Goal: Information Seeking & Learning: Learn about a topic

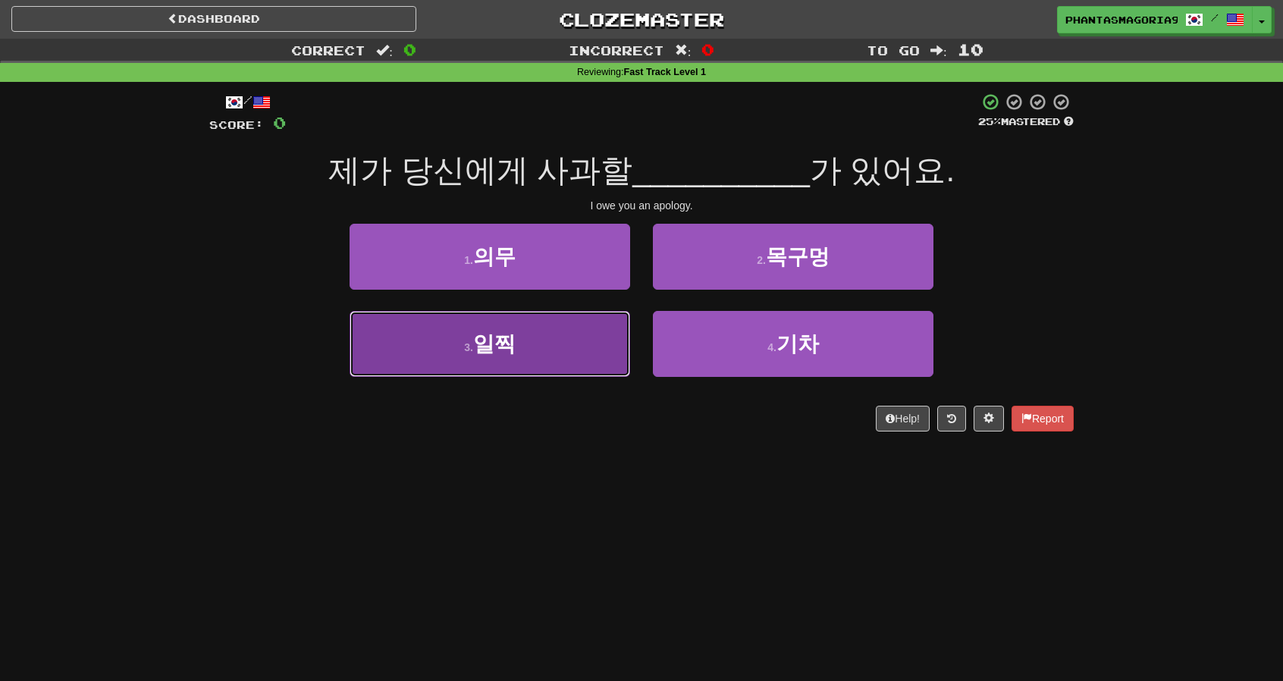
click at [621, 352] on button "3 . 일찍" at bounding box center [490, 344] width 281 height 66
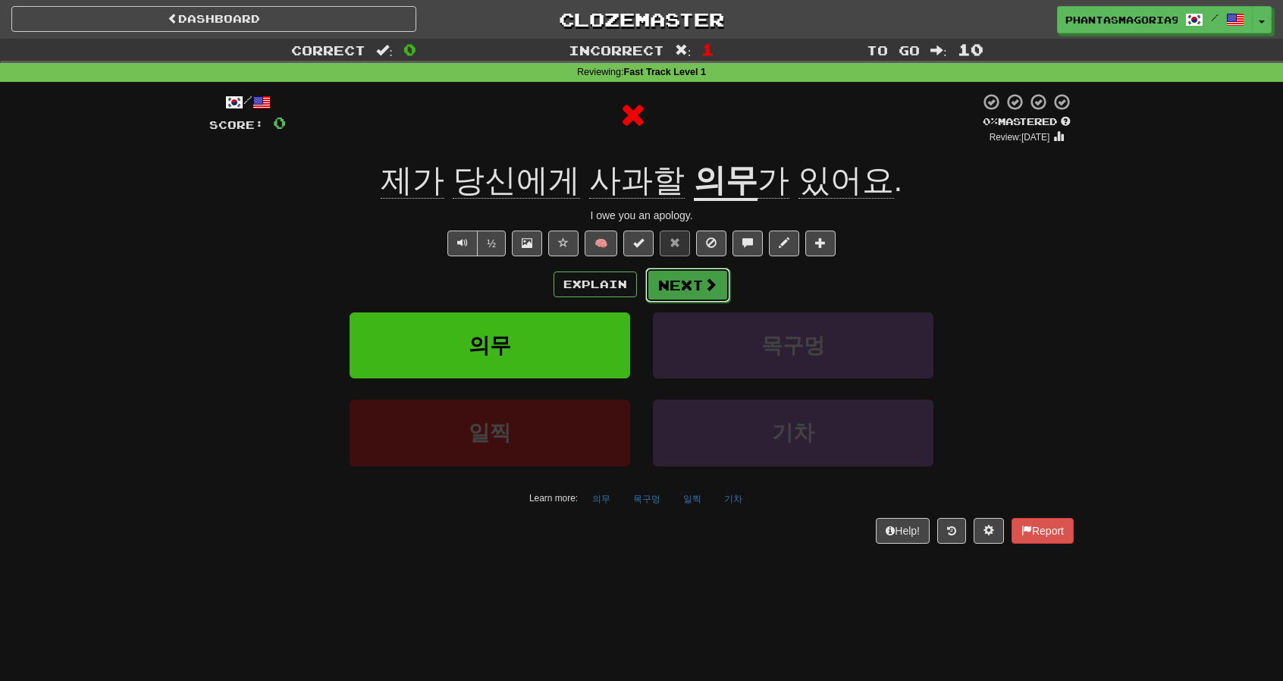
click at [664, 298] on button "Next" at bounding box center [688, 285] width 85 height 35
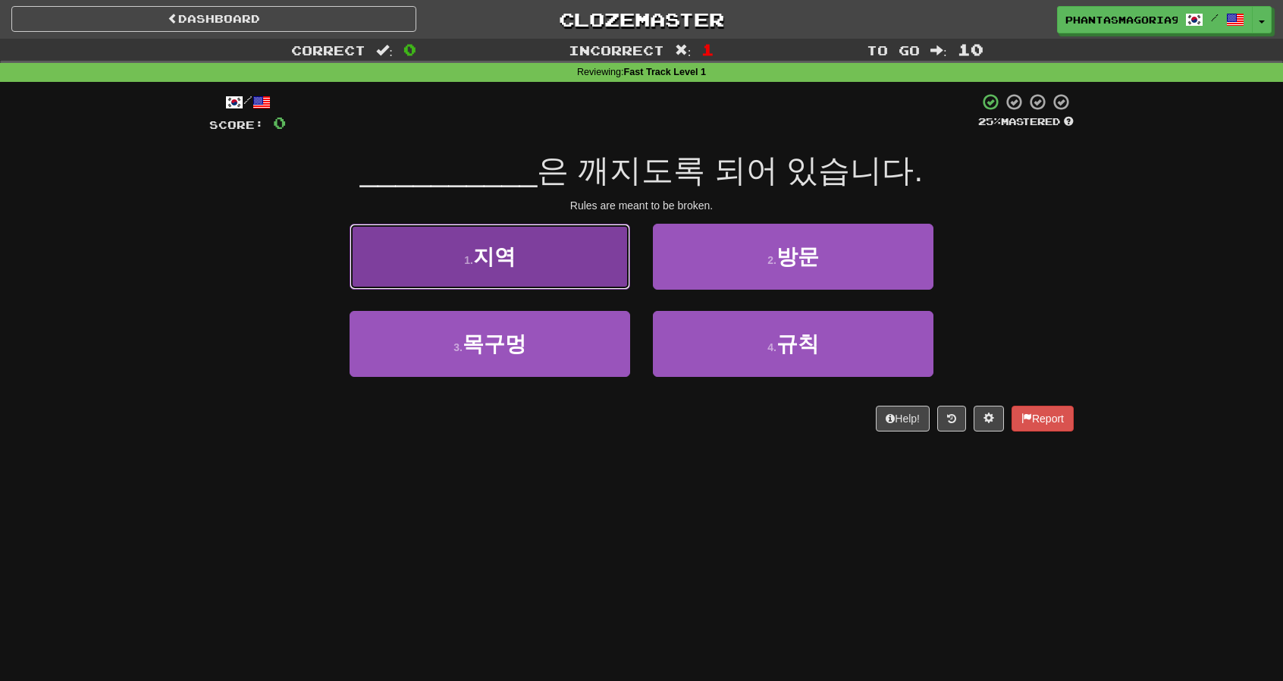
click at [599, 269] on button "1 . 지역" at bounding box center [490, 257] width 281 height 66
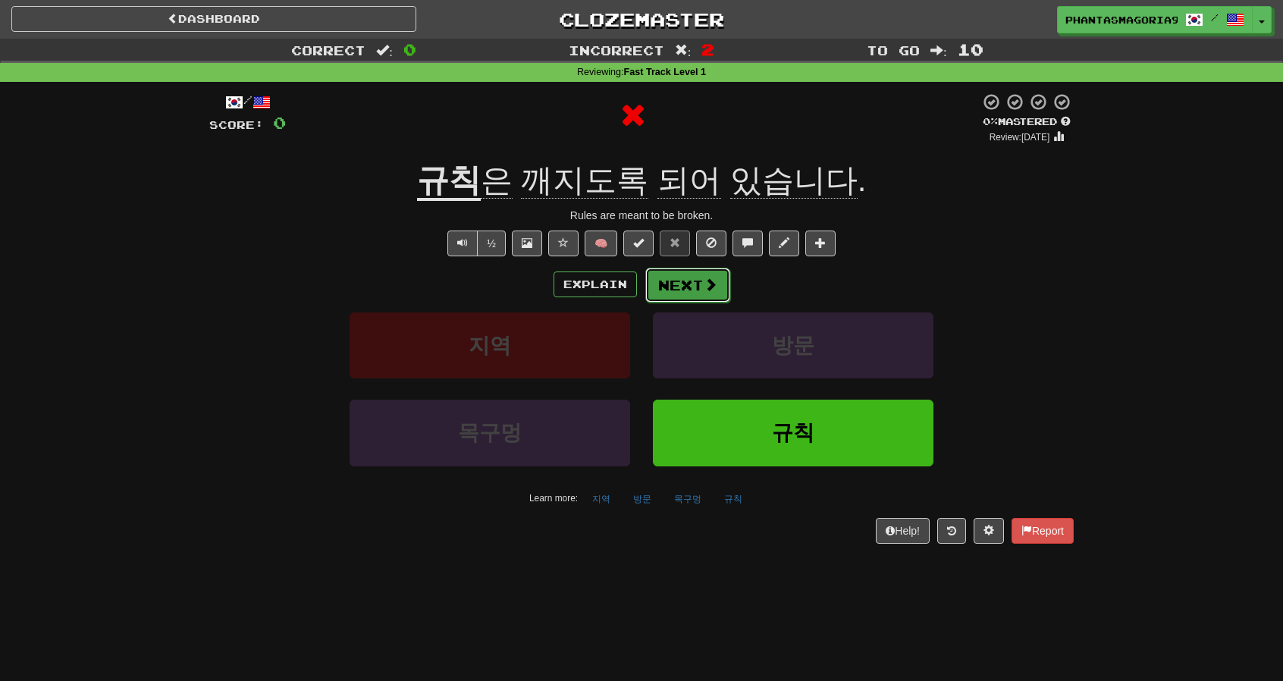
click at [655, 286] on button "Next" at bounding box center [688, 285] width 85 height 35
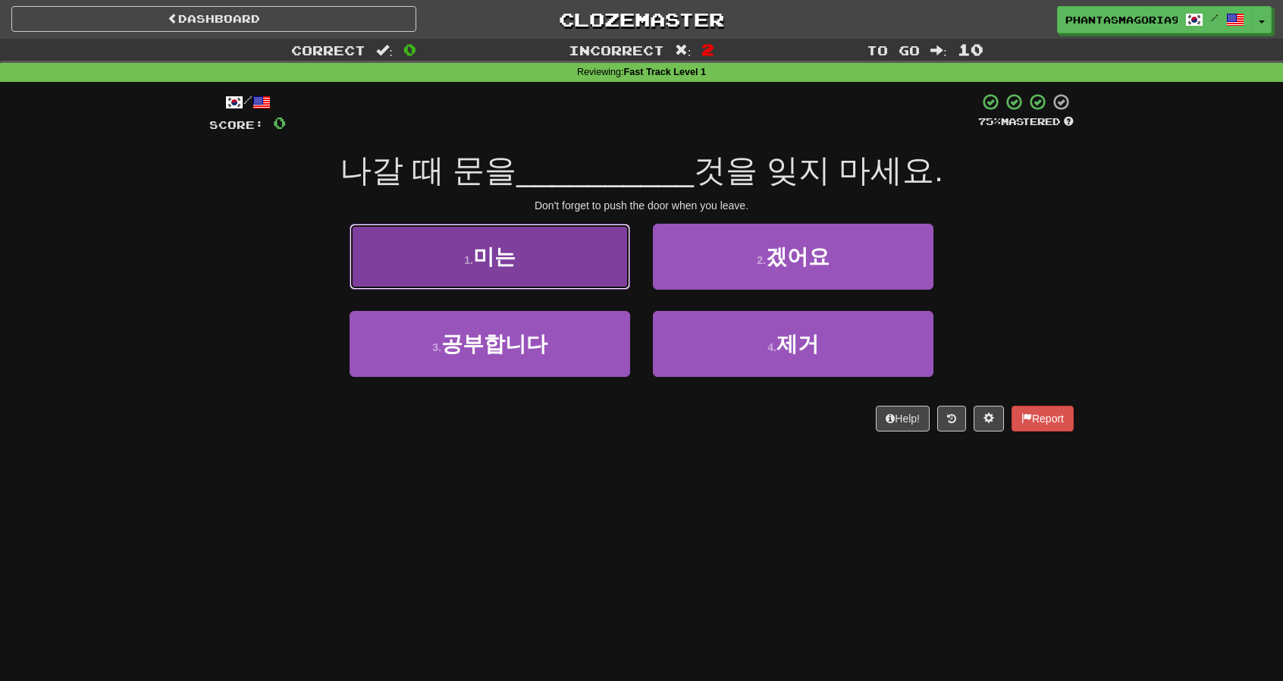
click at [608, 281] on button "1 . 미는" at bounding box center [490, 257] width 281 height 66
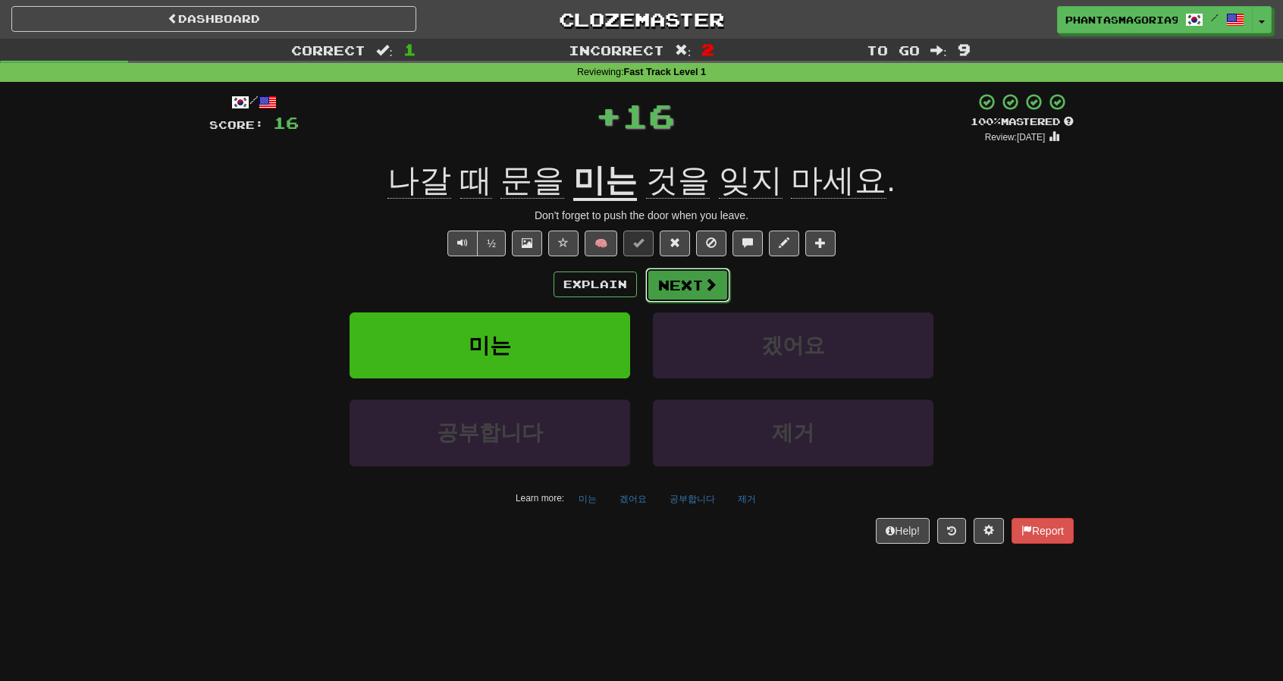
click at [678, 287] on button "Next" at bounding box center [688, 285] width 85 height 35
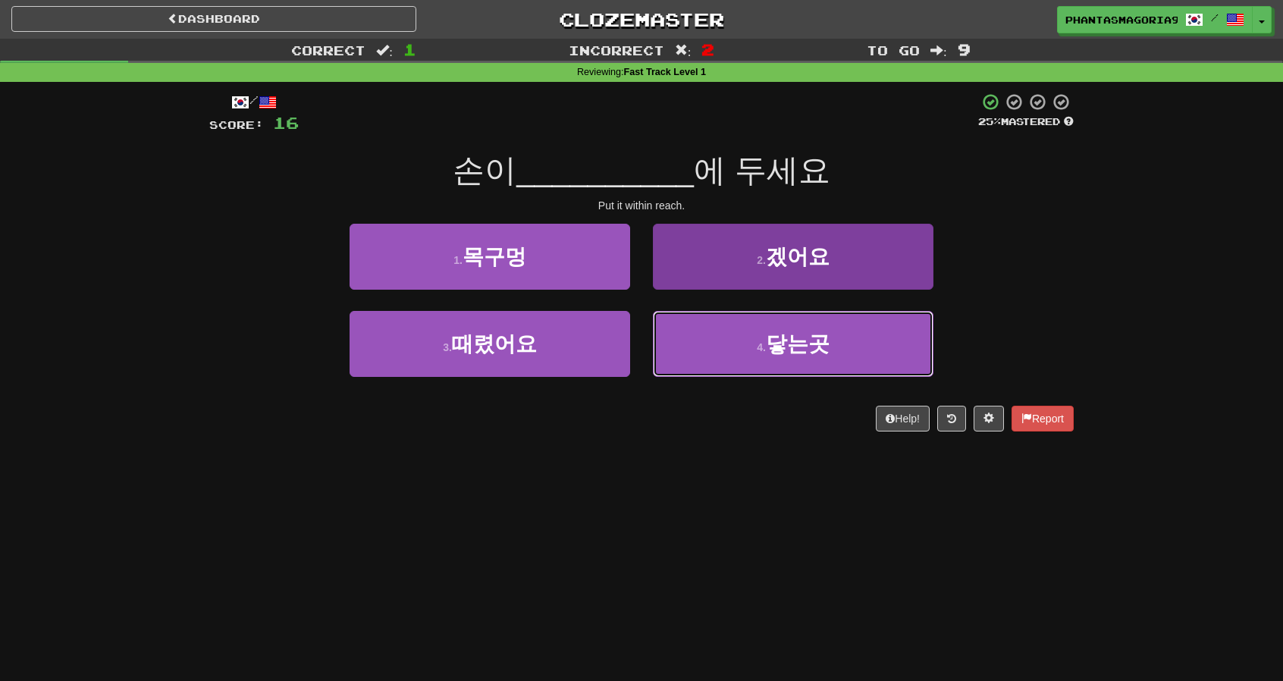
click at [687, 333] on button "4 . 닿는곳" at bounding box center [793, 344] width 281 height 66
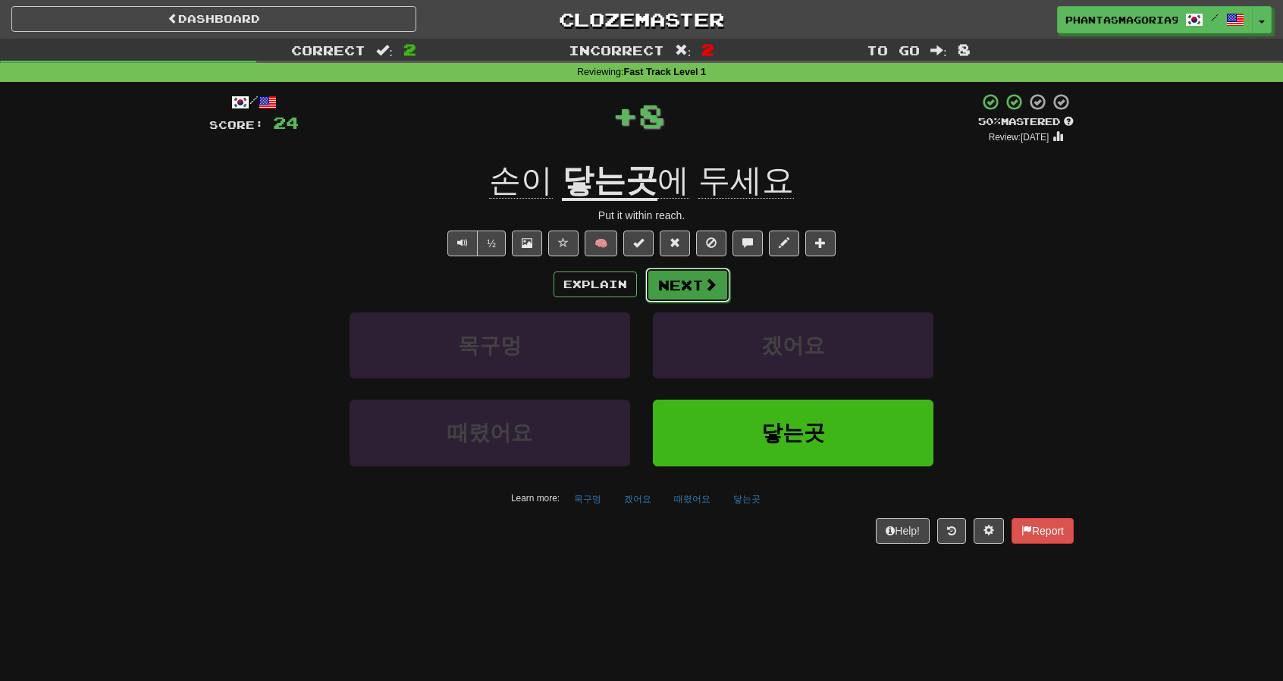
click at [680, 288] on button "Next" at bounding box center [688, 285] width 85 height 35
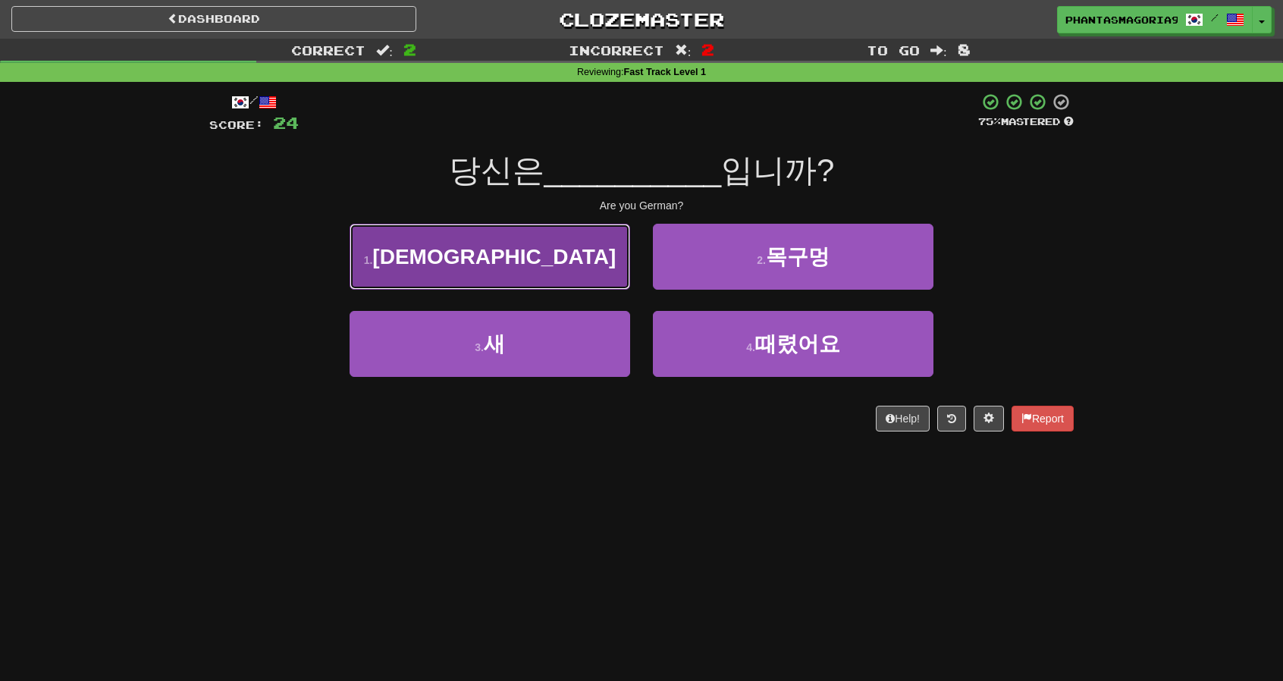
click at [622, 284] on button "1 . 독일인" at bounding box center [490, 257] width 281 height 66
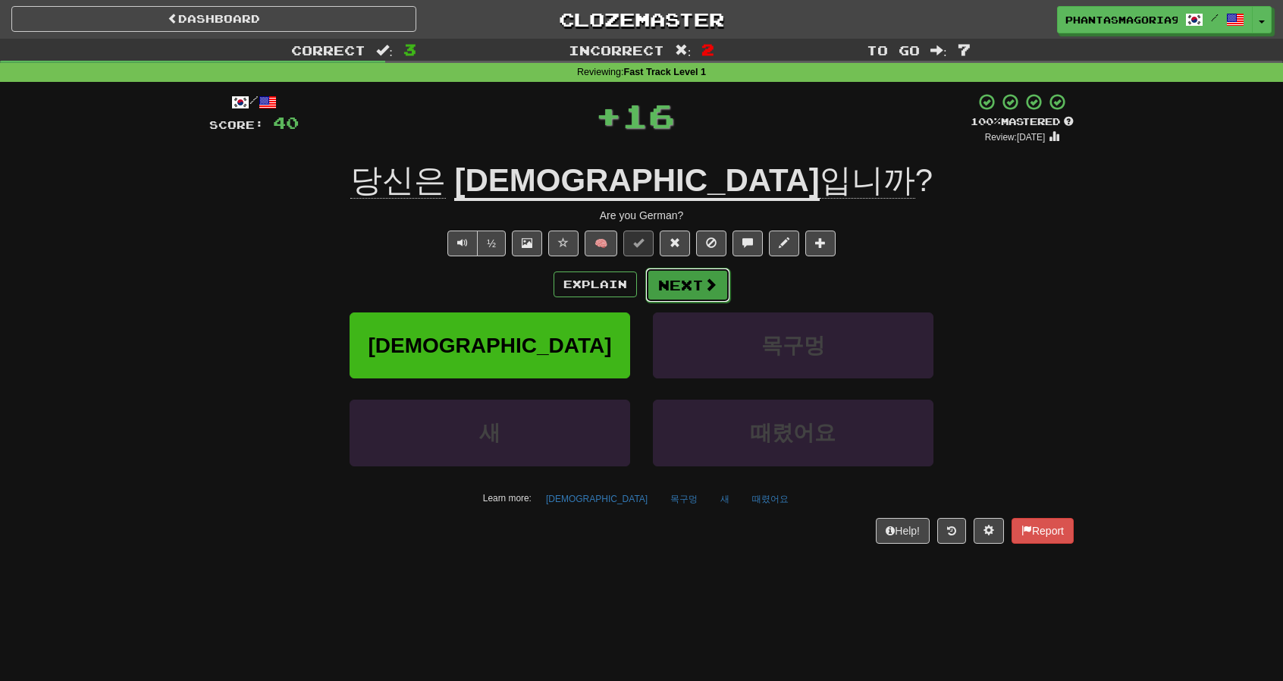
click at [664, 290] on button "Next" at bounding box center [688, 285] width 85 height 35
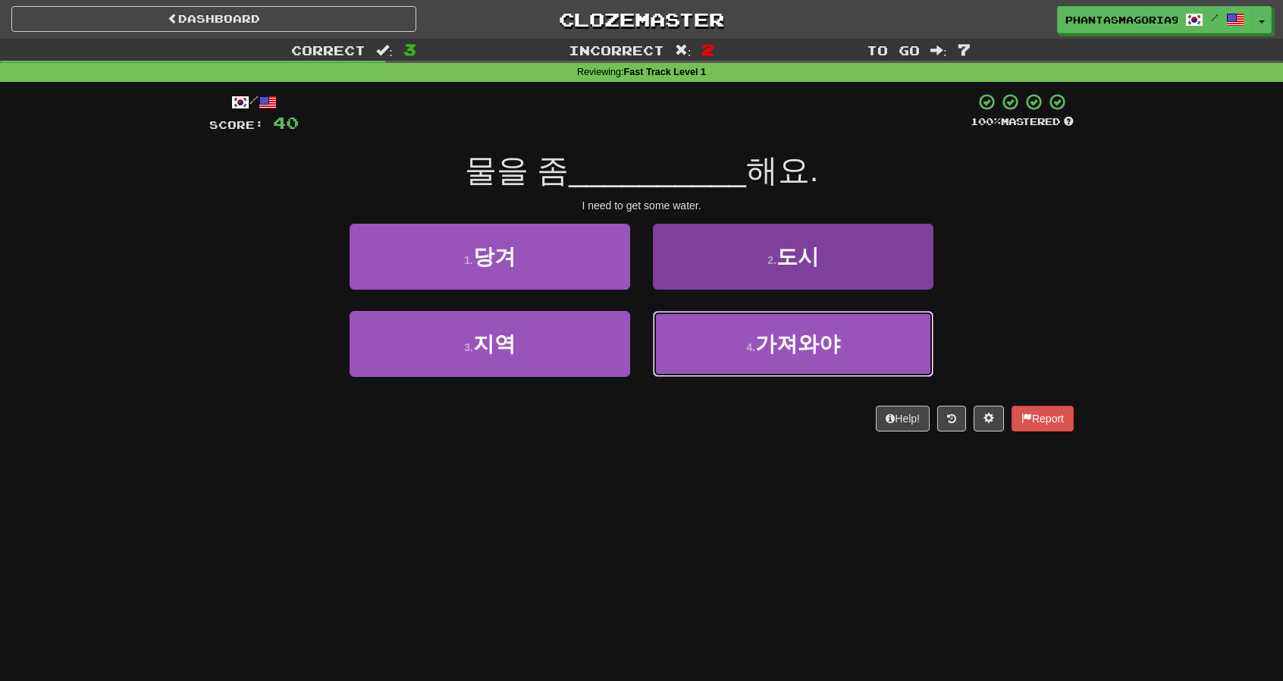
drag, startPoint x: 698, startPoint y: 338, endPoint x: 692, endPoint y: 324, distance: 14.9
click at [698, 338] on button "4 . 가져와야" at bounding box center [793, 344] width 281 height 66
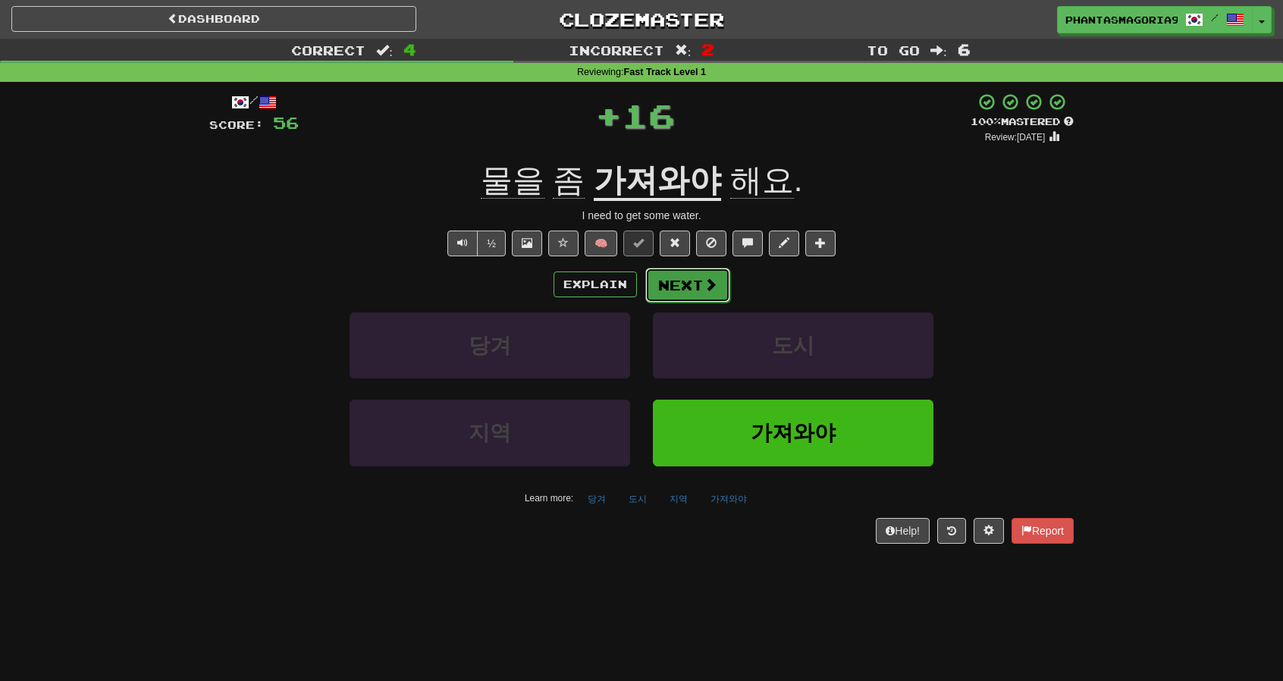
click at [668, 286] on button "Next" at bounding box center [688, 285] width 85 height 35
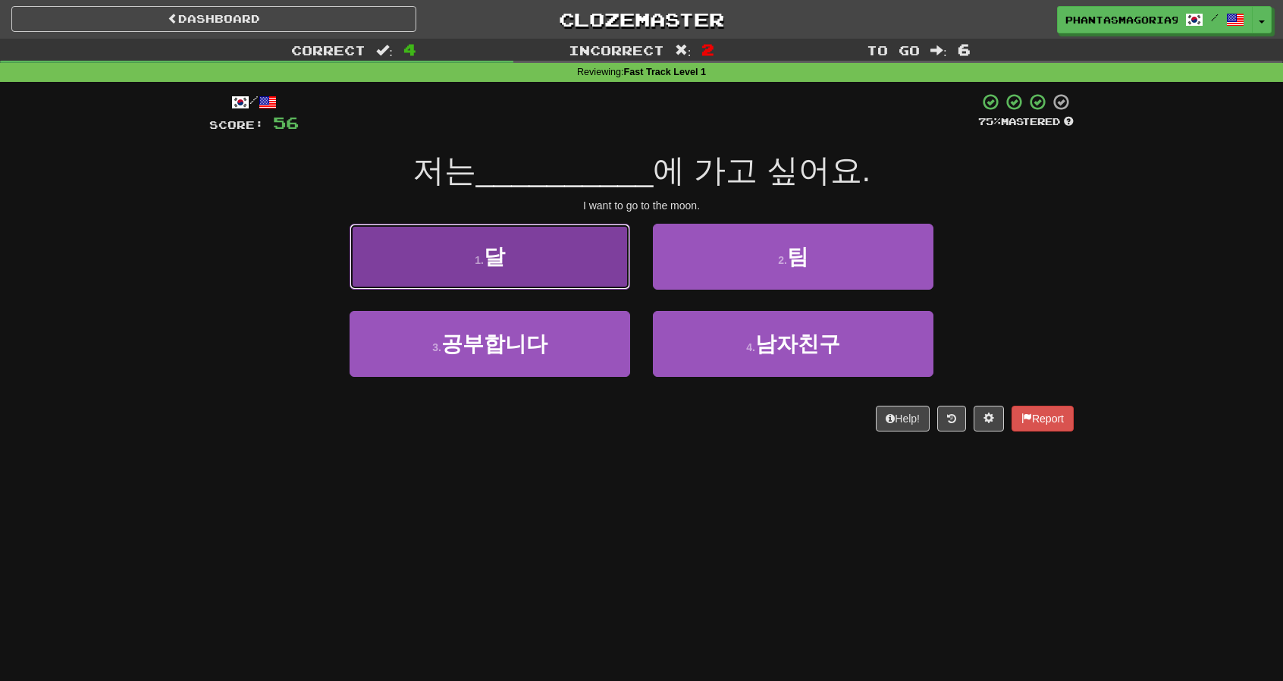
click at [614, 281] on button "1 . 달" at bounding box center [490, 257] width 281 height 66
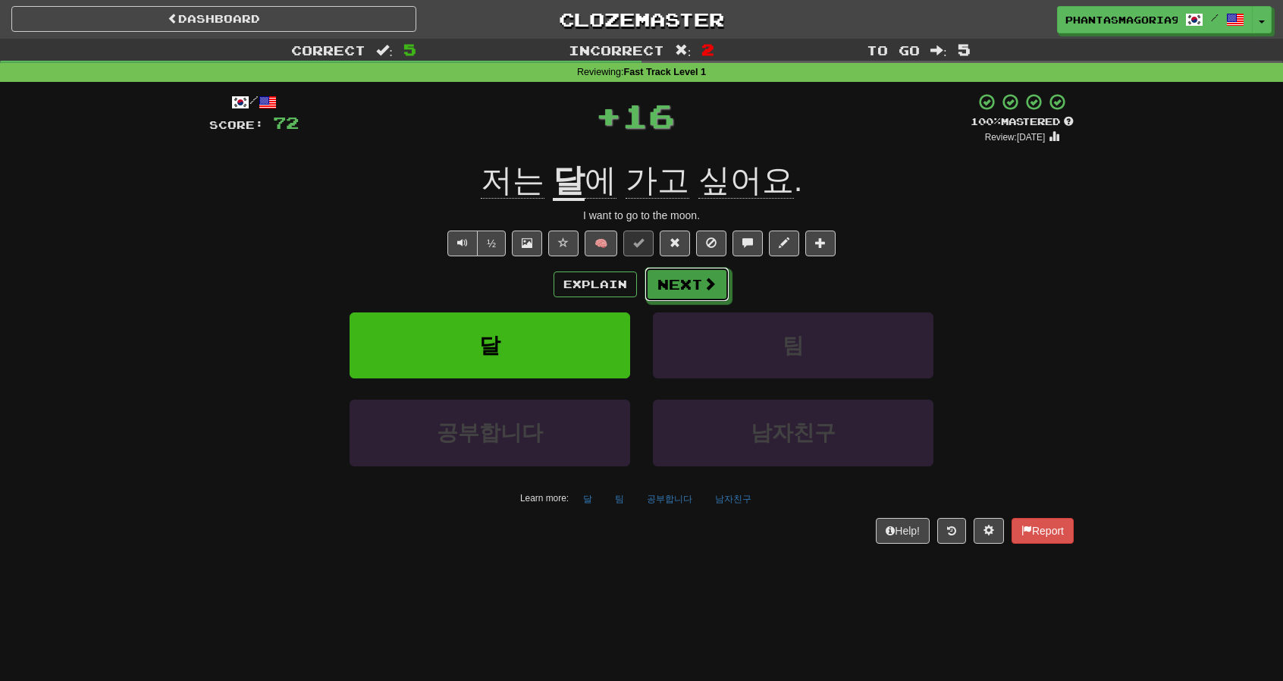
click at [645, 283] on button "Next" at bounding box center [687, 284] width 85 height 35
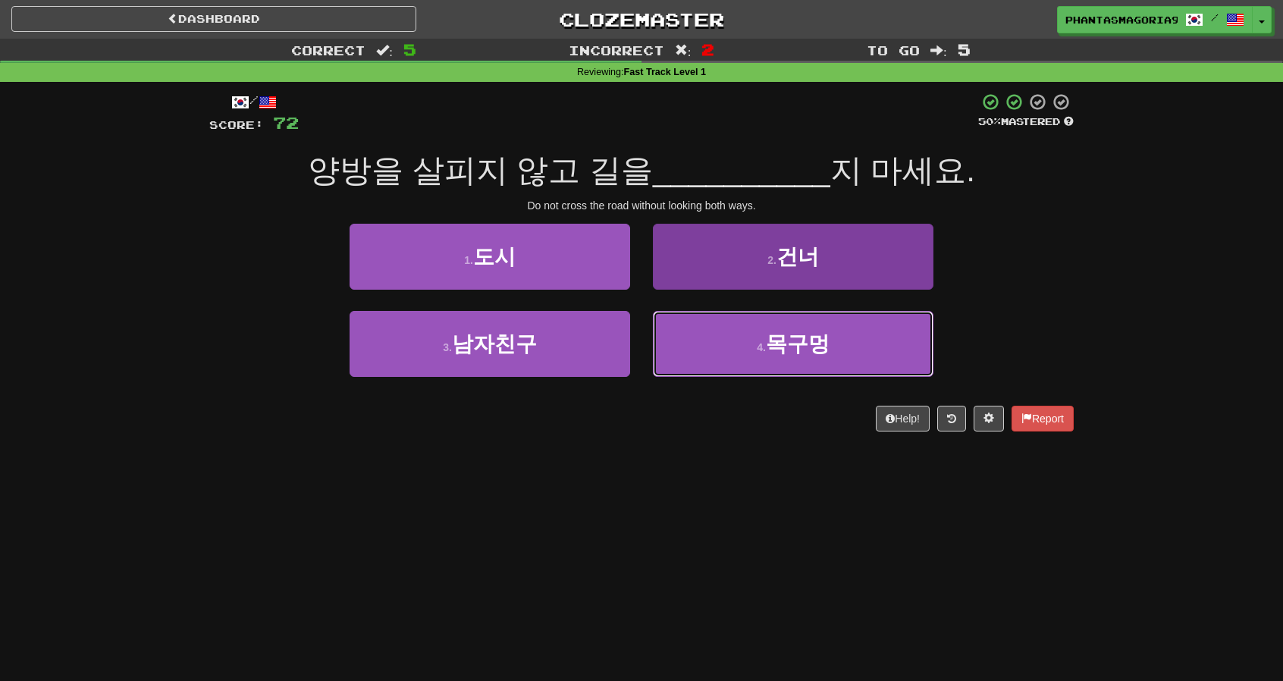
drag, startPoint x: 677, startPoint y: 328, endPoint x: 685, endPoint y: 311, distance: 18.7
click at [677, 328] on button "4 . 목구멍" at bounding box center [793, 344] width 281 height 66
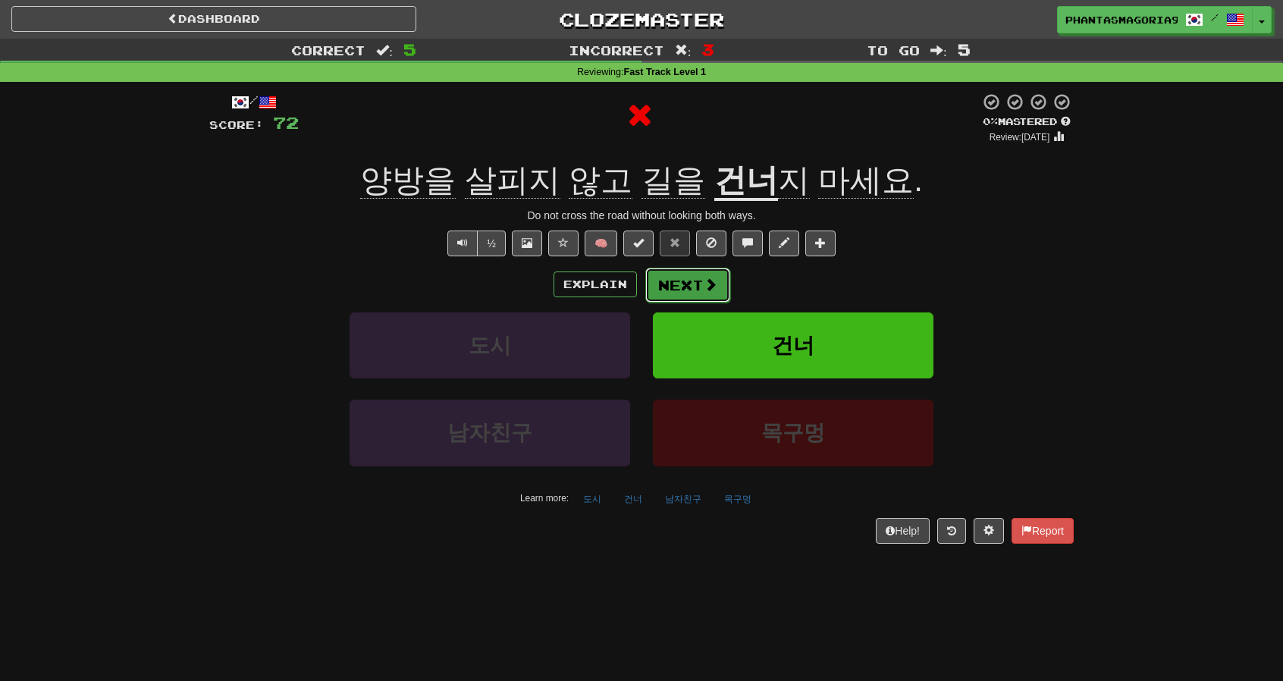
click at [680, 283] on button "Next" at bounding box center [688, 285] width 85 height 35
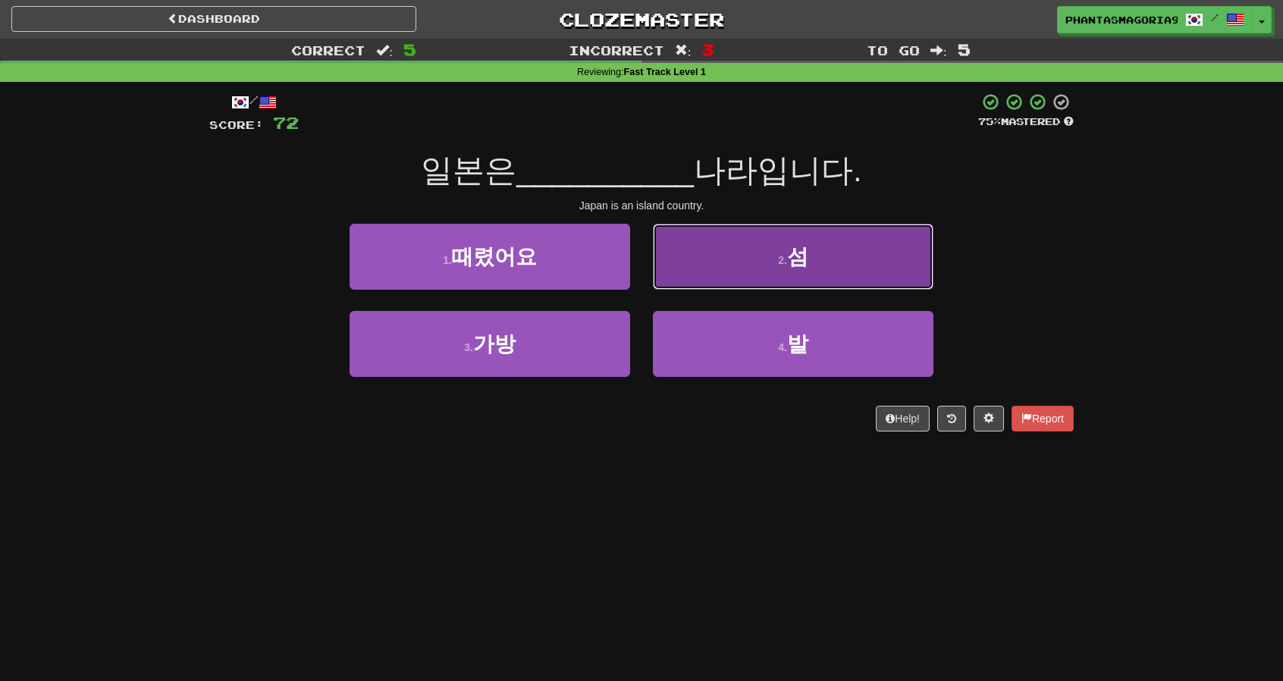
click at [662, 282] on button "2 . 섬" at bounding box center [793, 257] width 281 height 66
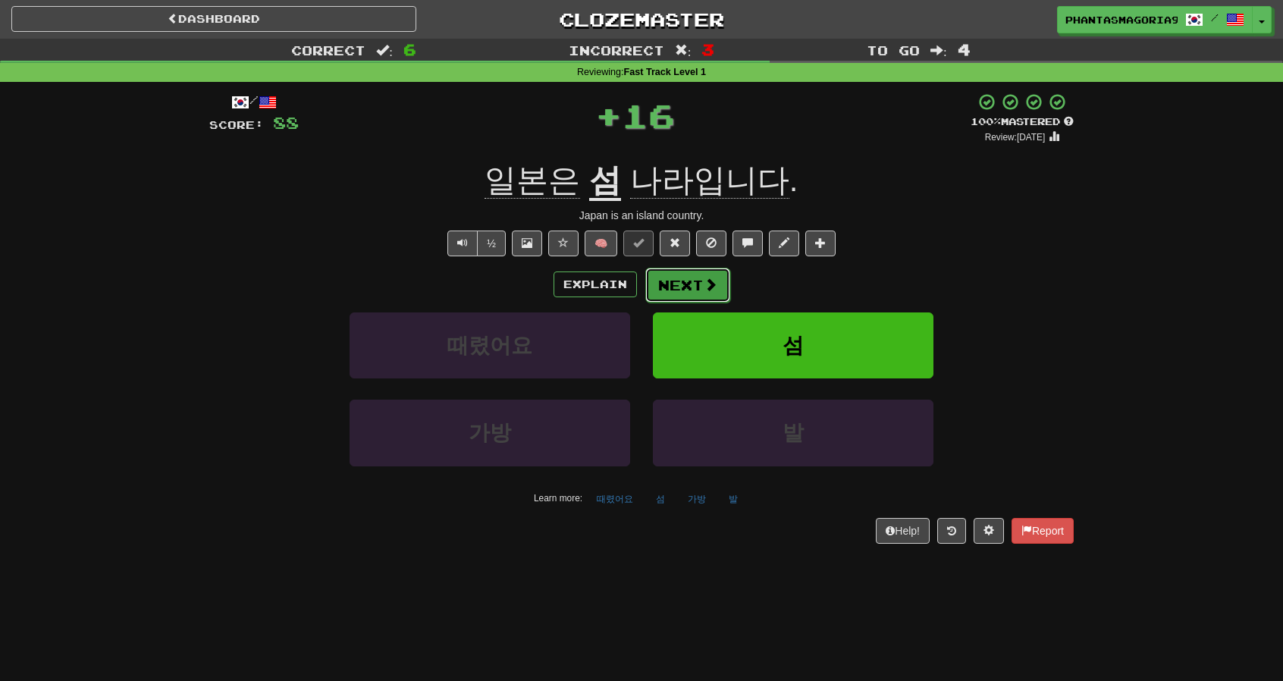
click at [661, 283] on button "Next" at bounding box center [688, 285] width 85 height 35
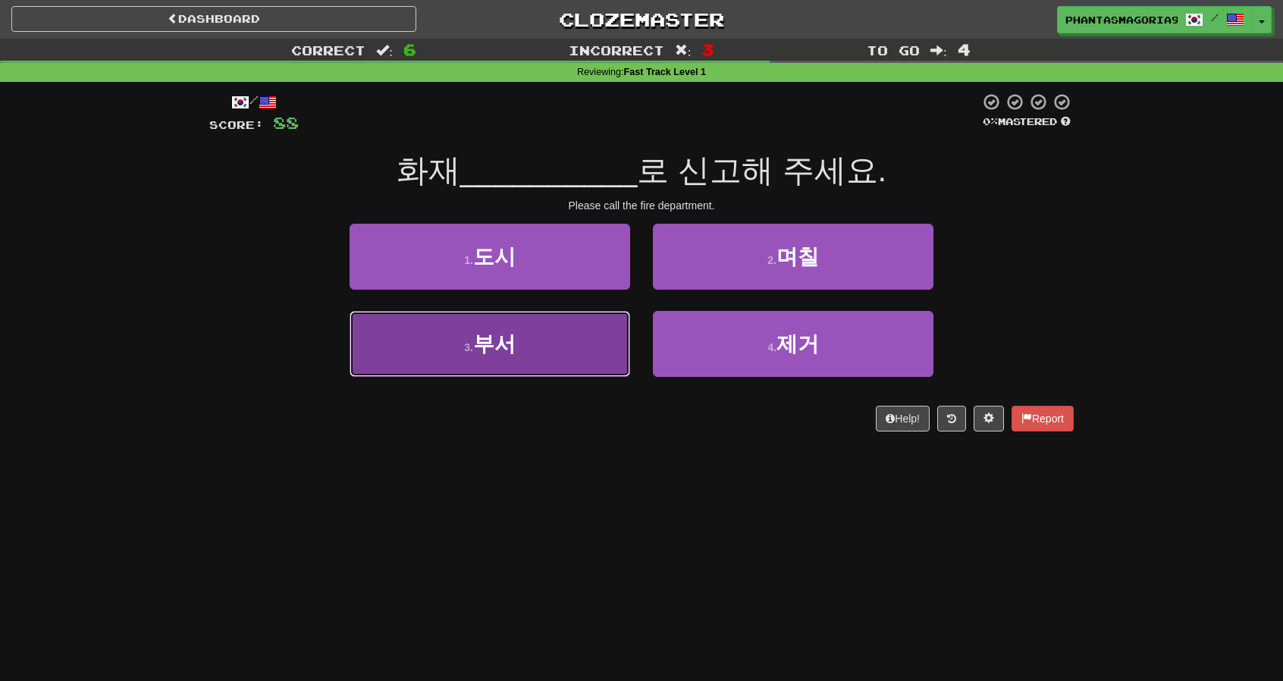
click at [616, 331] on button "3 . 부서" at bounding box center [490, 344] width 281 height 66
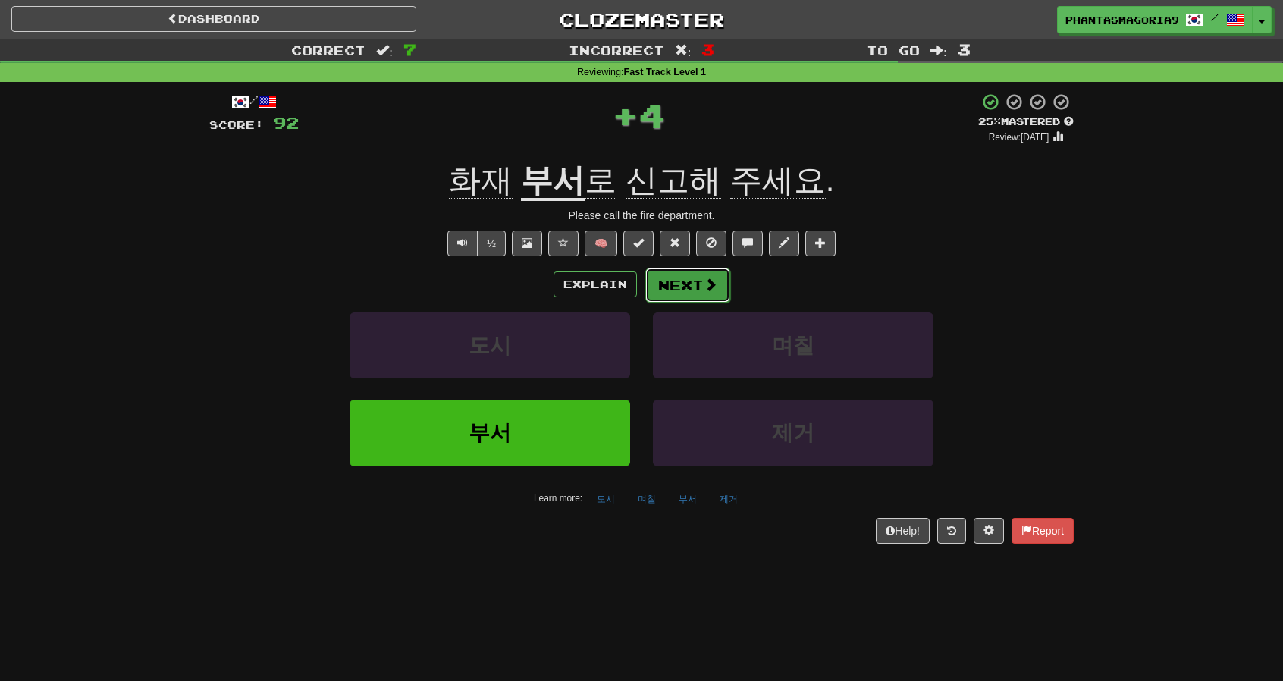
click at [664, 292] on button "Next" at bounding box center [688, 285] width 85 height 35
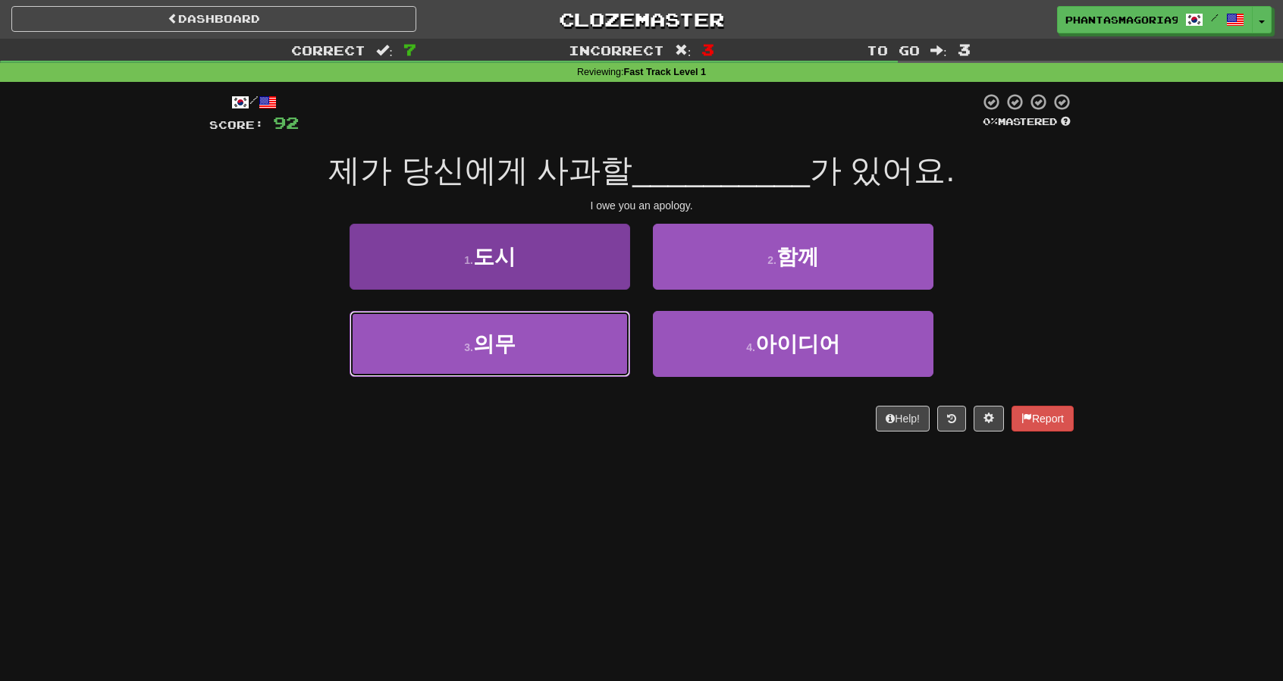
drag, startPoint x: 590, startPoint y: 333, endPoint x: 597, endPoint y: 325, distance: 10.2
click at [590, 333] on button "3 . 의무" at bounding box center [490, 344] width 281 height 66
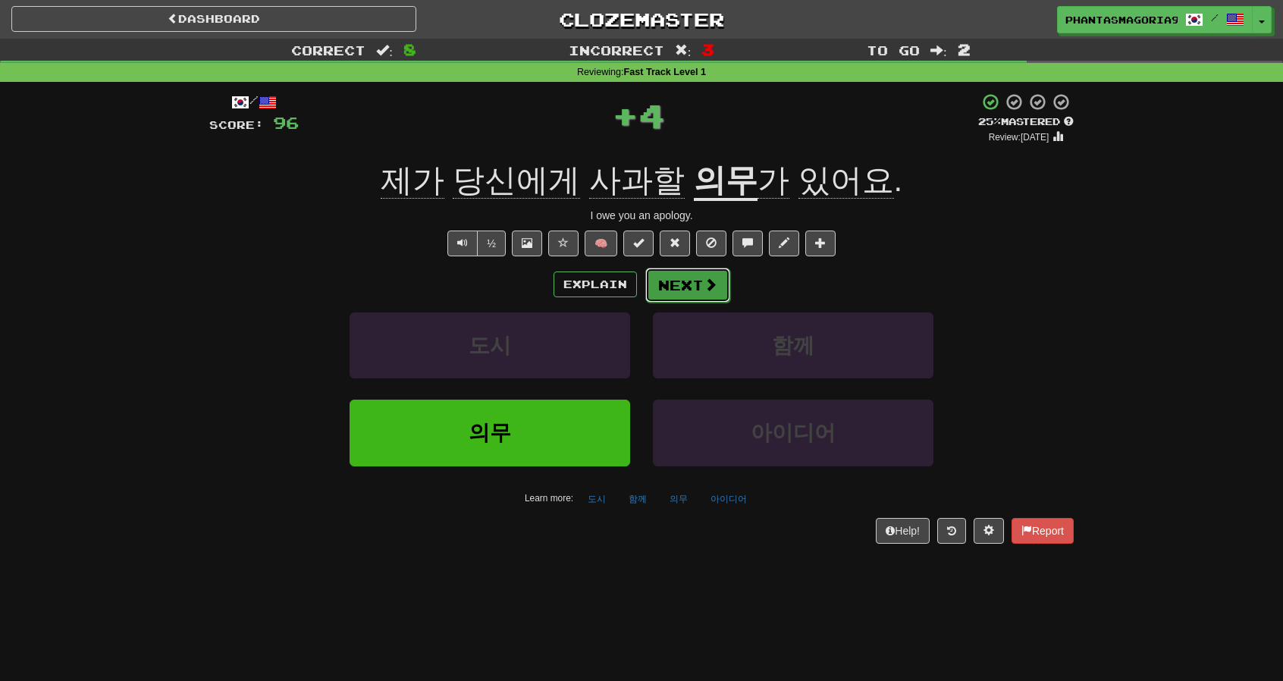
click at [652, 275] on button "Next" at bounding box center [688, 285] width 85 height 35
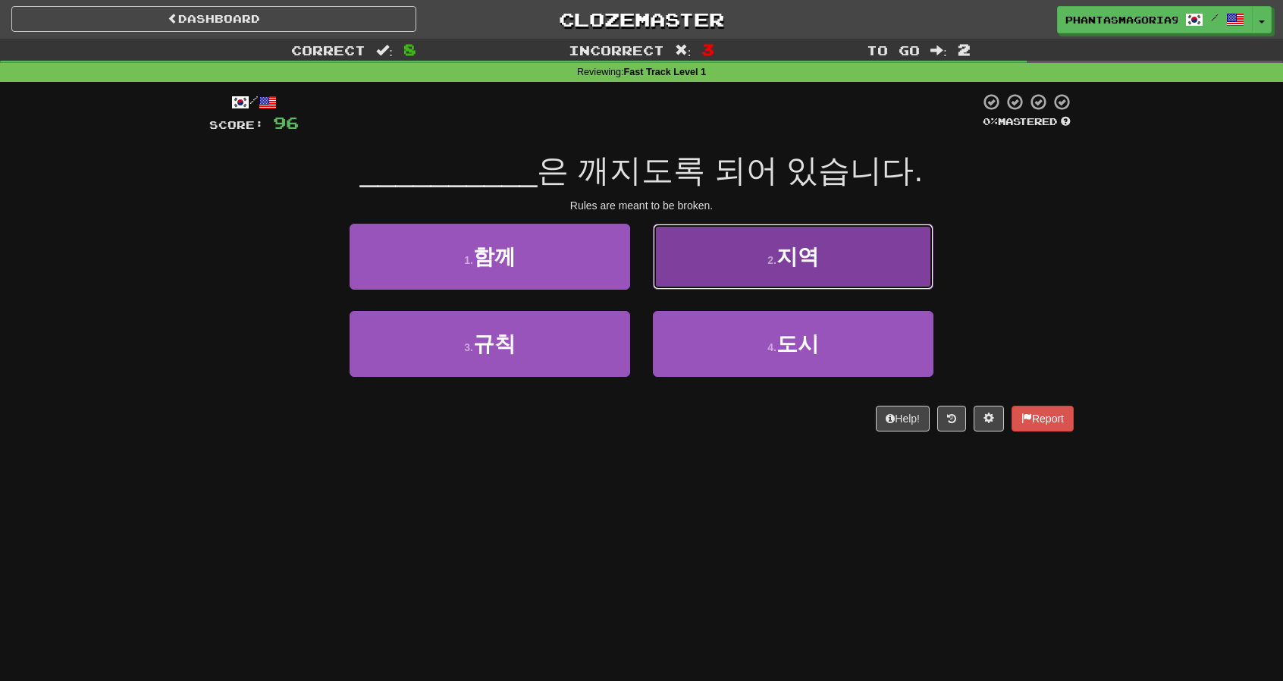
click at [704, 266] on button "2 . 지역" at bounding box center [793, 257] width 281 height 66
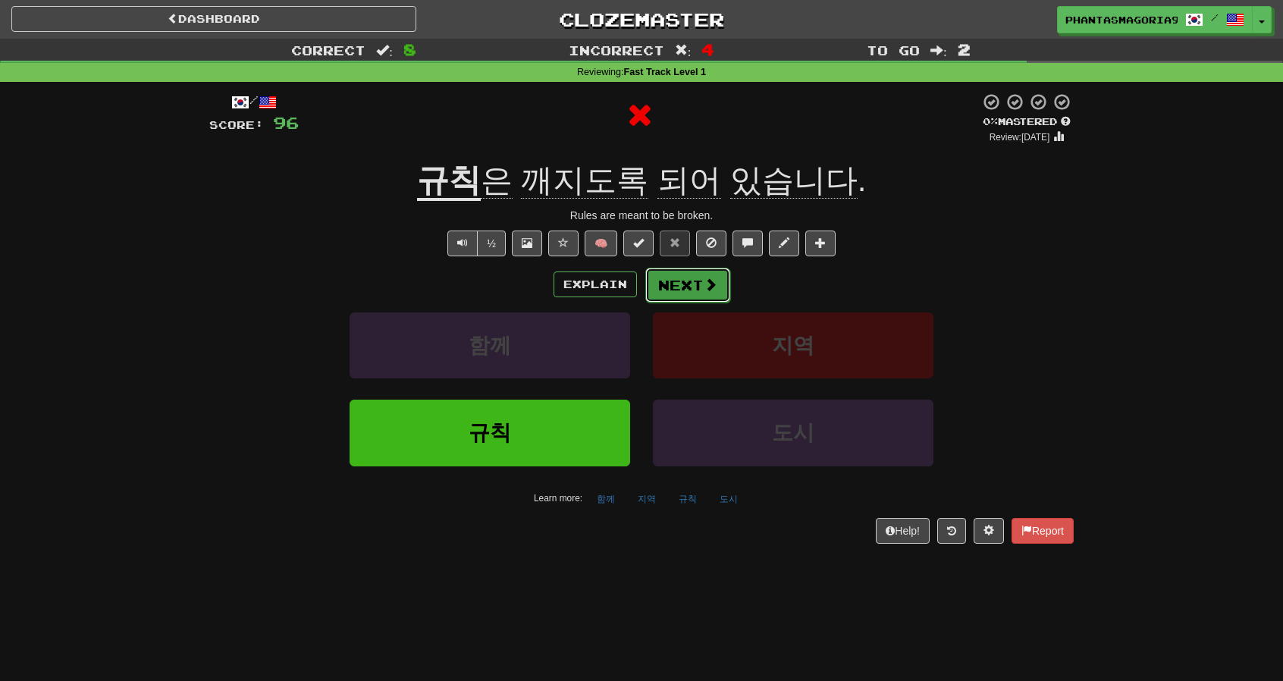
click at [683, 283] on button "Next" at bounding box center [688, 285] width 85 height 35
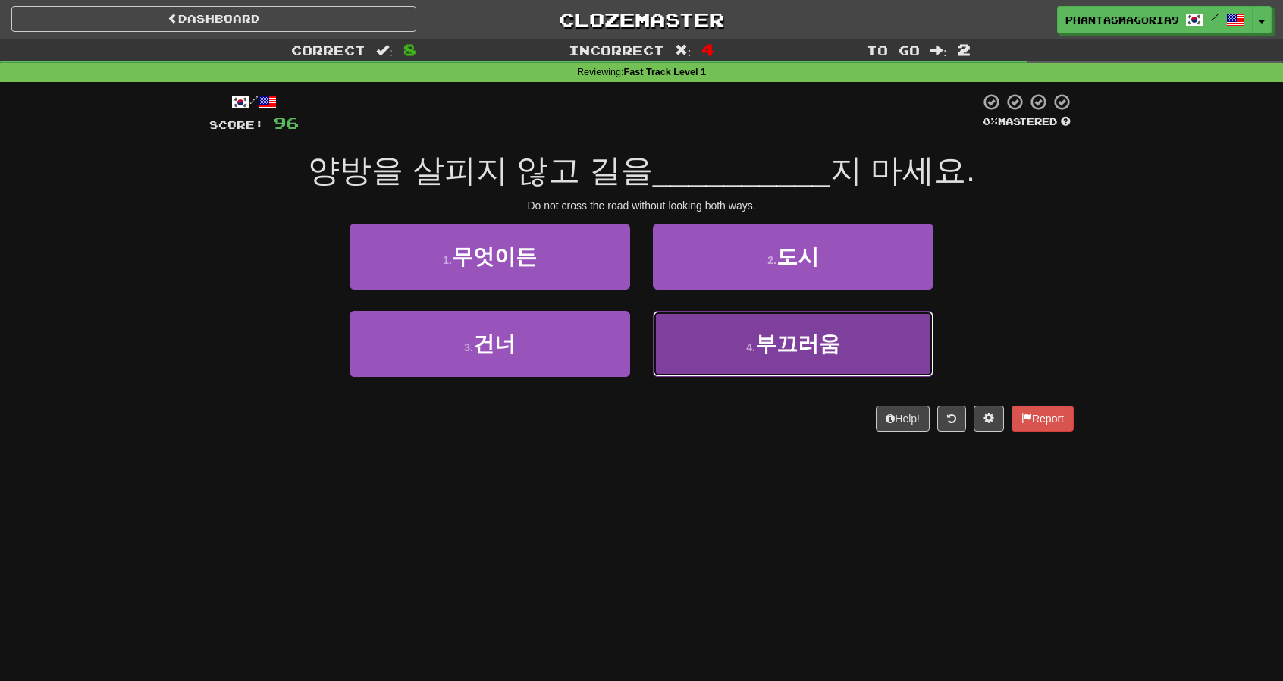
click at [678, 331] on button "4 . 부끄러움" at bounding box center [793, 344] width 281 height 66
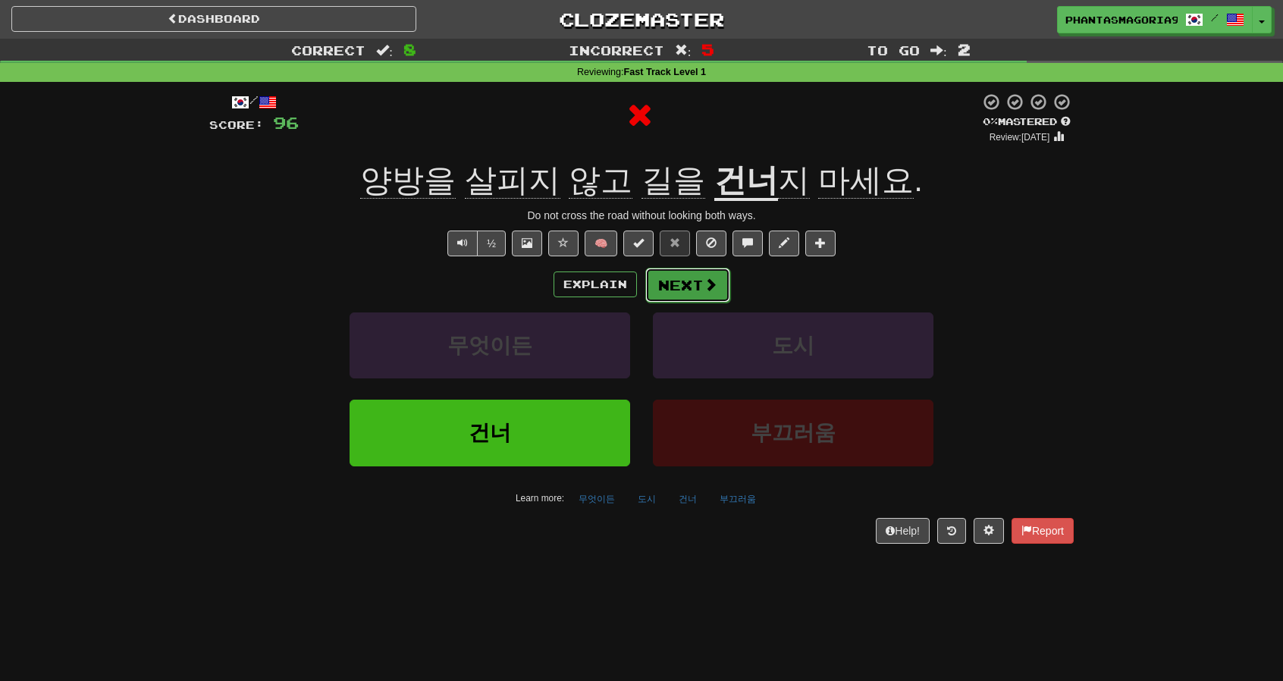
click at [655, 281] on button "Next" at bounding box center [688, 285] width 85 height 35
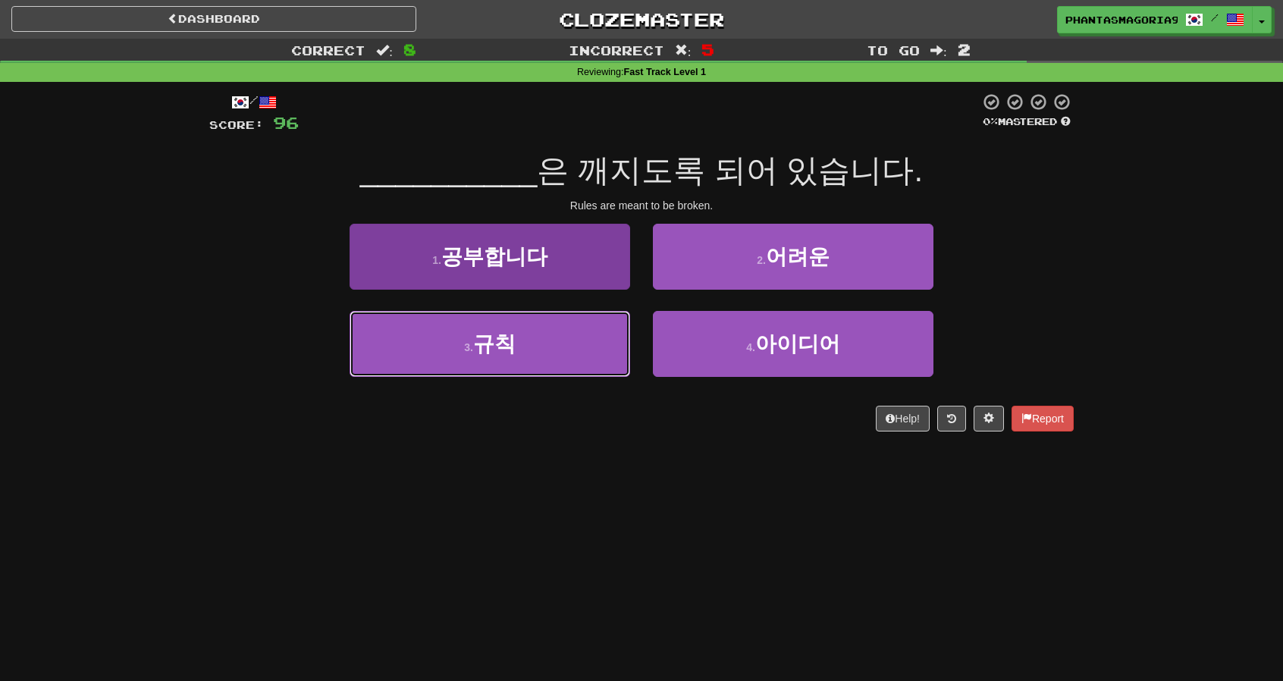
click at [590, 326] on button "3 . 규칙" at bounding box center [490, 344] width 281 height 66
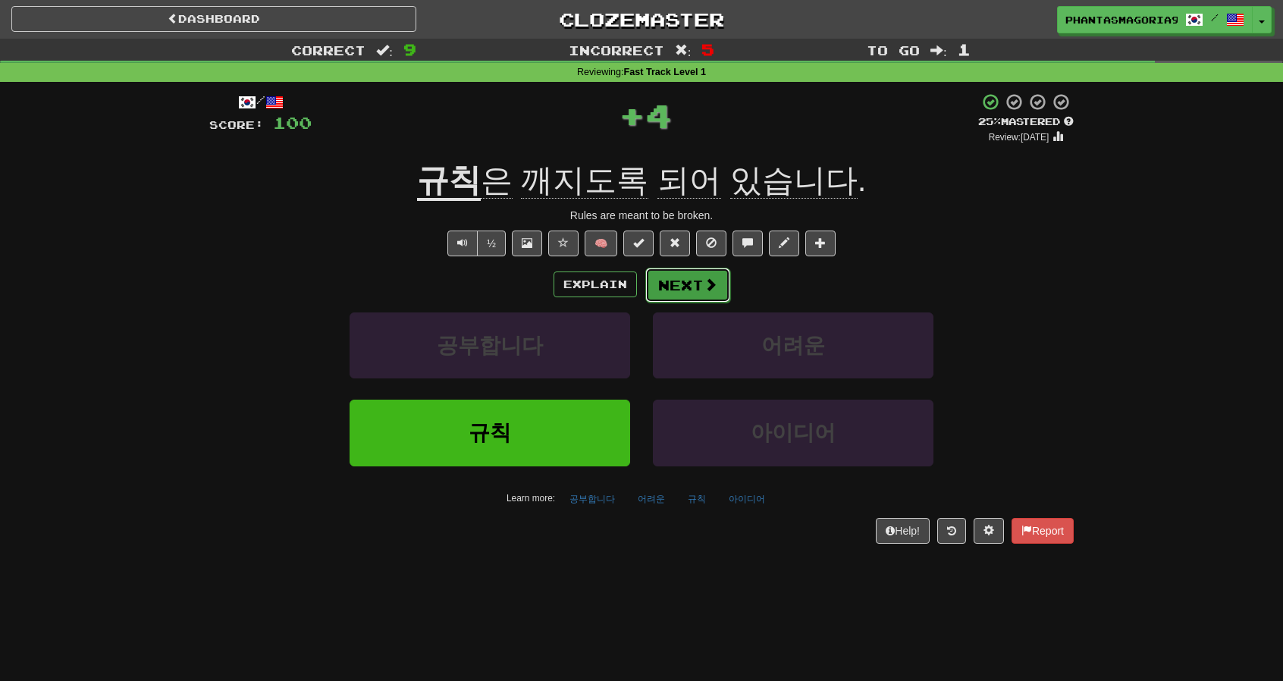
click at [646, 277] on button "Next" at bounding box center [688, 285] width 85 height 35
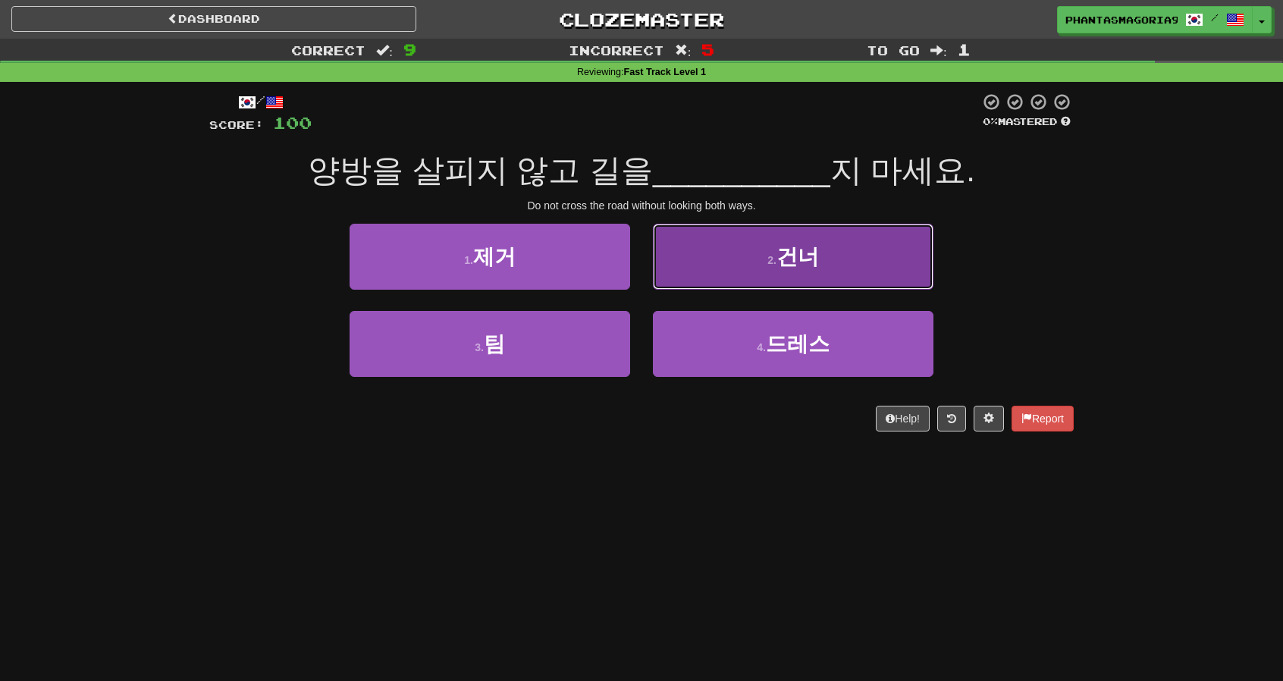
click at [747, 272] on button "2 . 건너" at bounding box center [793, 257] width 281 height 66
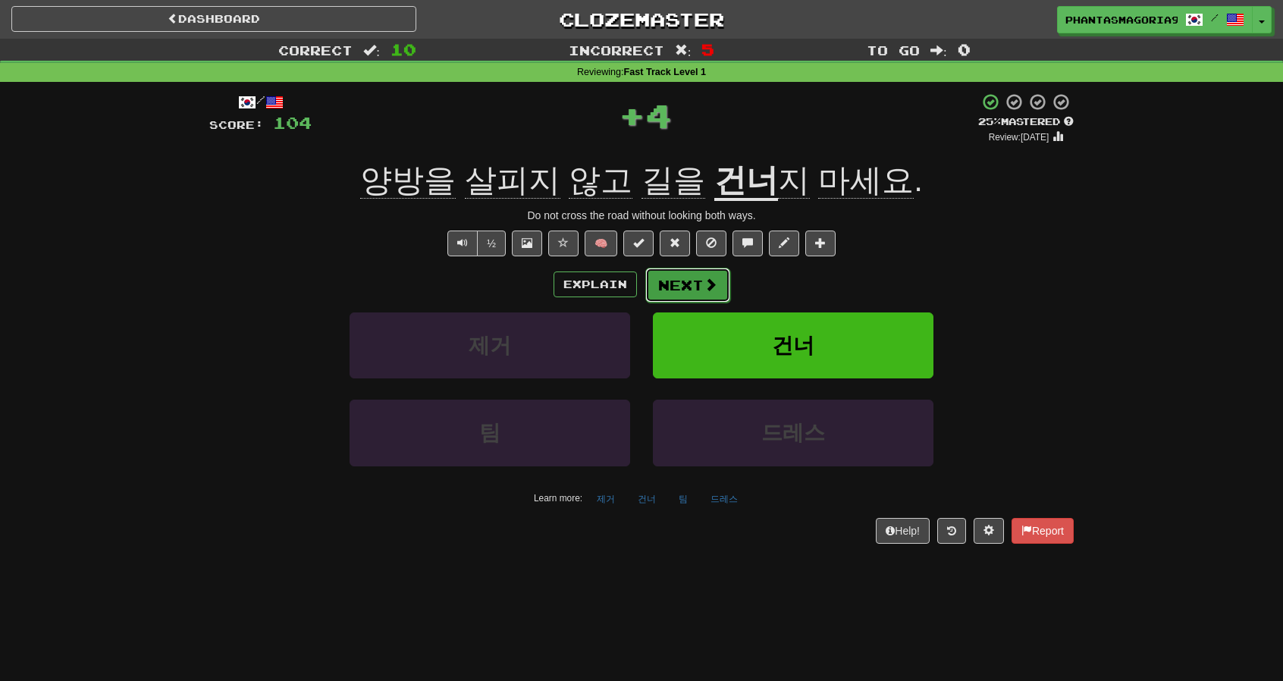
click at [713, 291] on span at bounding box center [711, 285] width 14 height 14
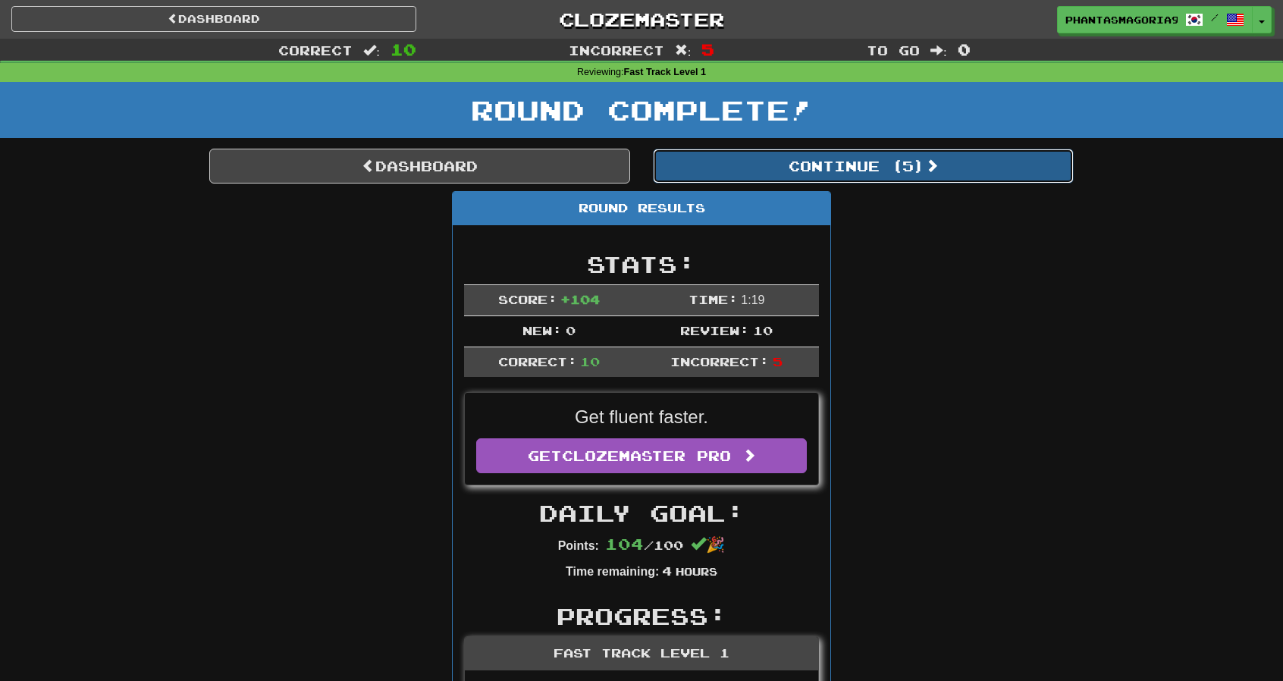
click at [766, 174] on button "Continue ( 5 )" at bounding box center [863, 166] width 421 height 35
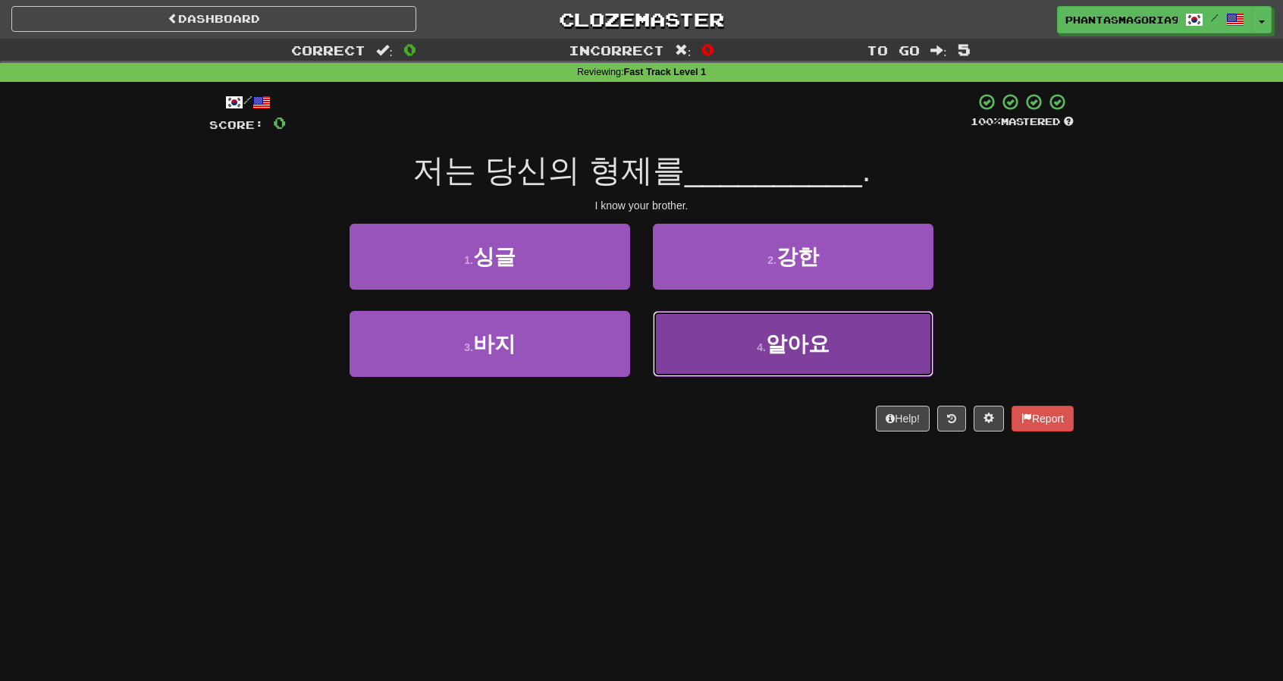
click at [730, 365] on button "4 . 알아요" at bounding box center [793, 344] width 281 height 66
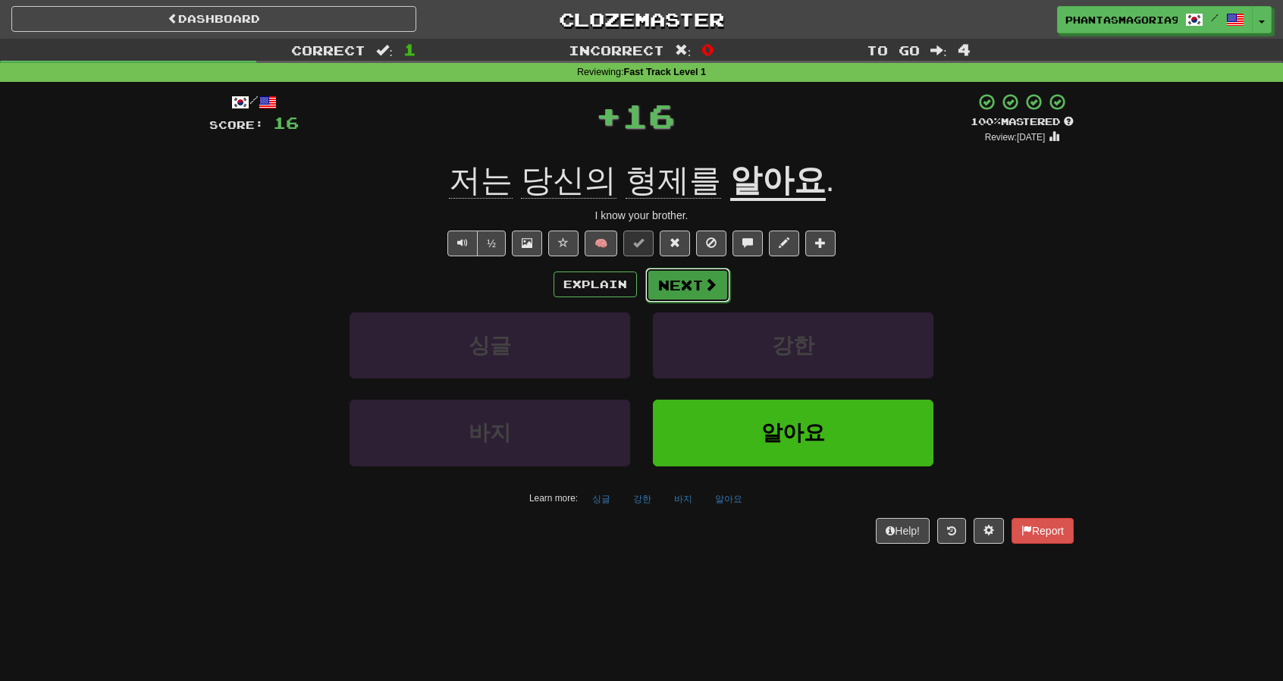
click at [701, 286] on button "Next" at bounding box center [688, 285] width 85 height 35
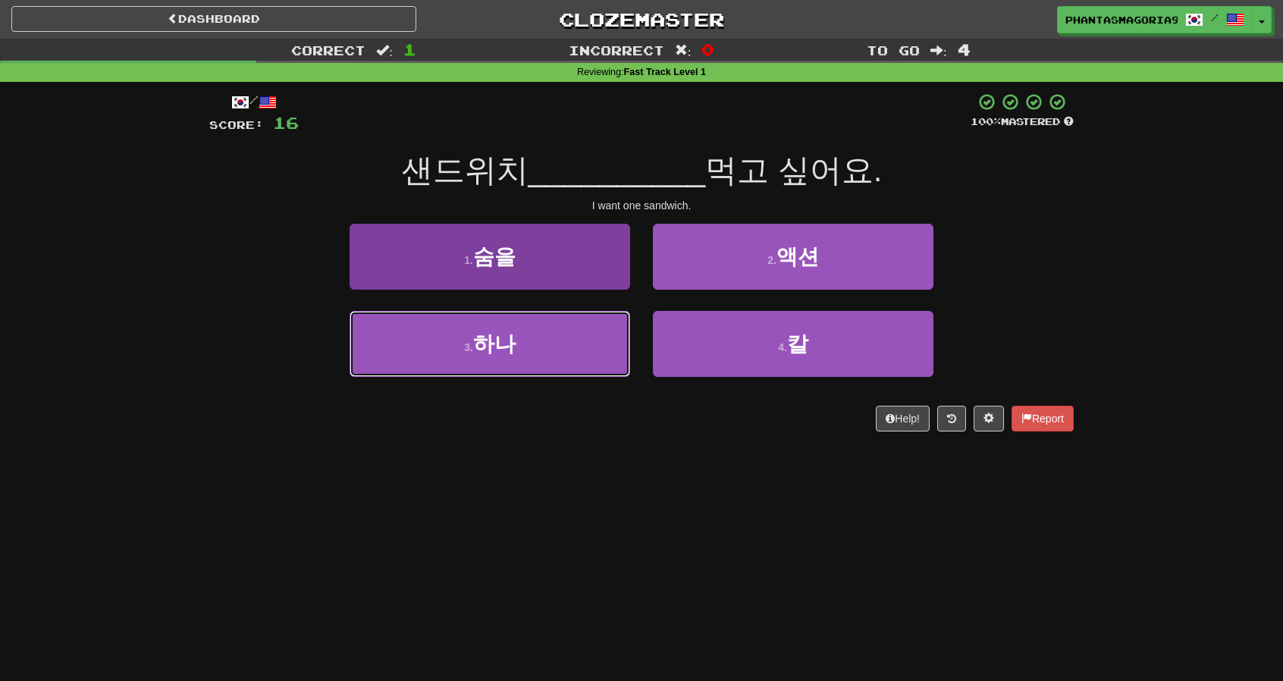
drag, startPoint x: 623, startPoint y: 331, endPoint x: 628, endPoint y: 325, distance: 8.1
click at [622, 331] on button "3 . 하나" at bounding box center [490, 344] width 281 height 66
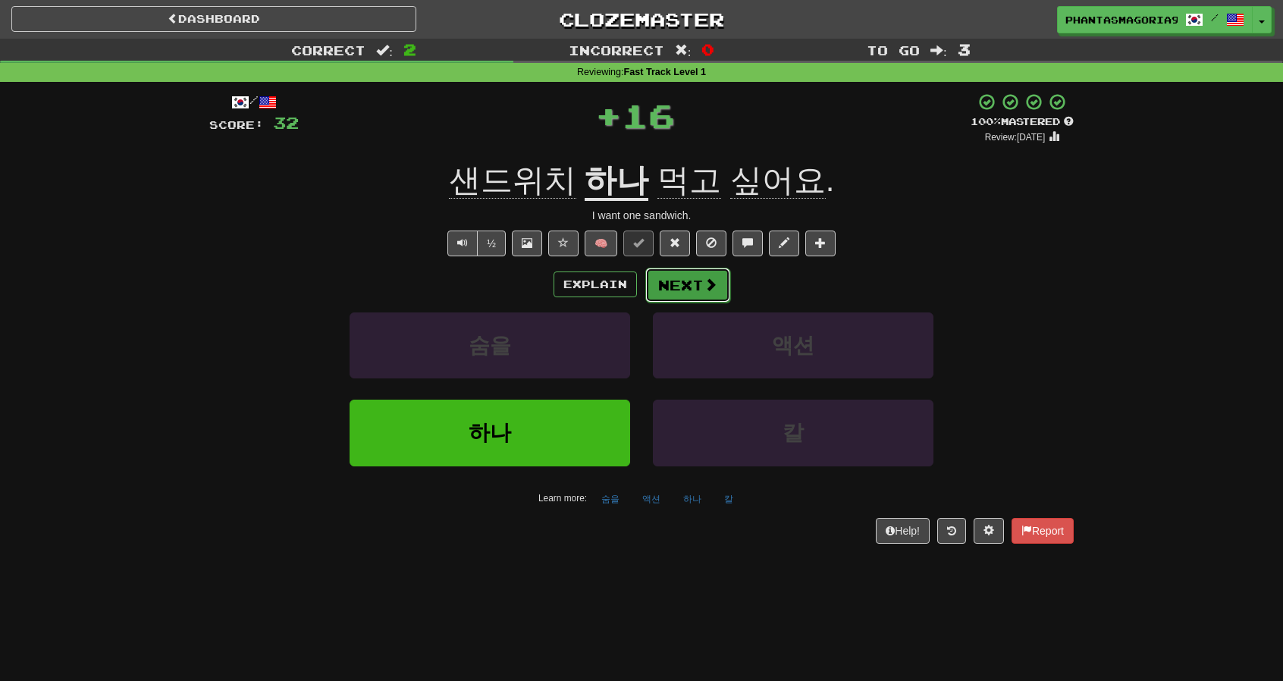
click at [683, 272] on button "Next" at bounding box center [688, 285] width 85 height 35
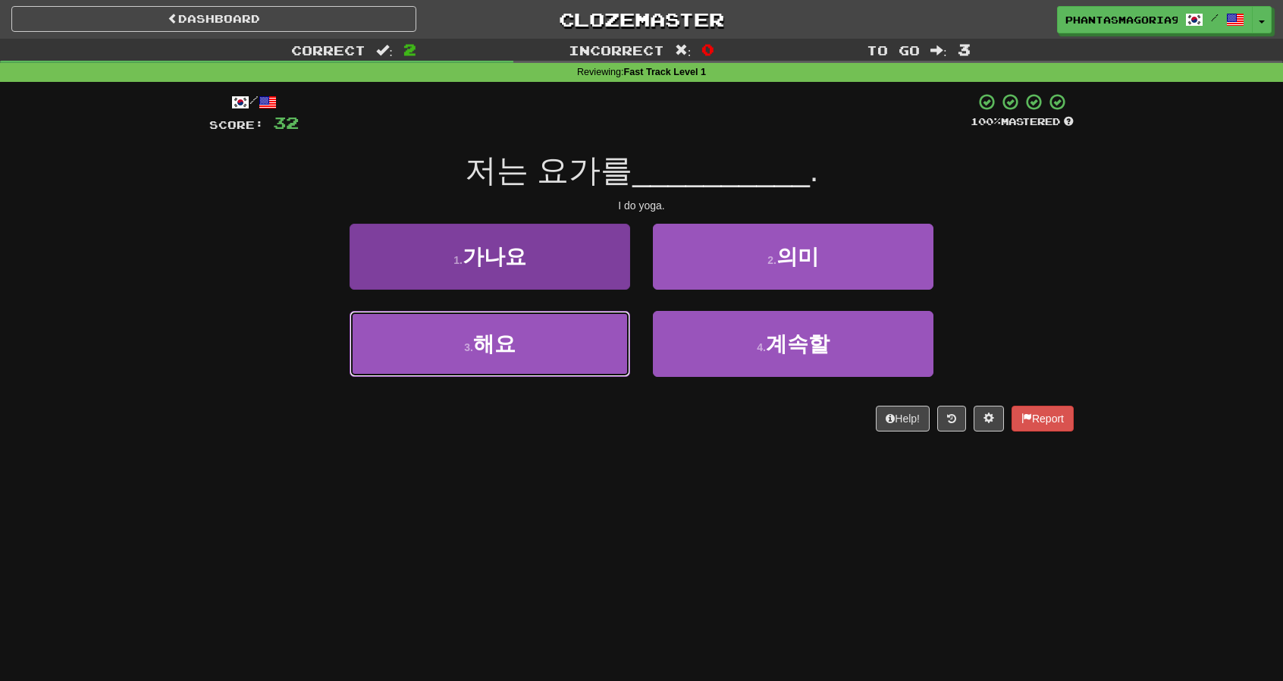
click at [619, 324] on button "3 . 해요" at bounding box center [490, 344] width 281 height 66
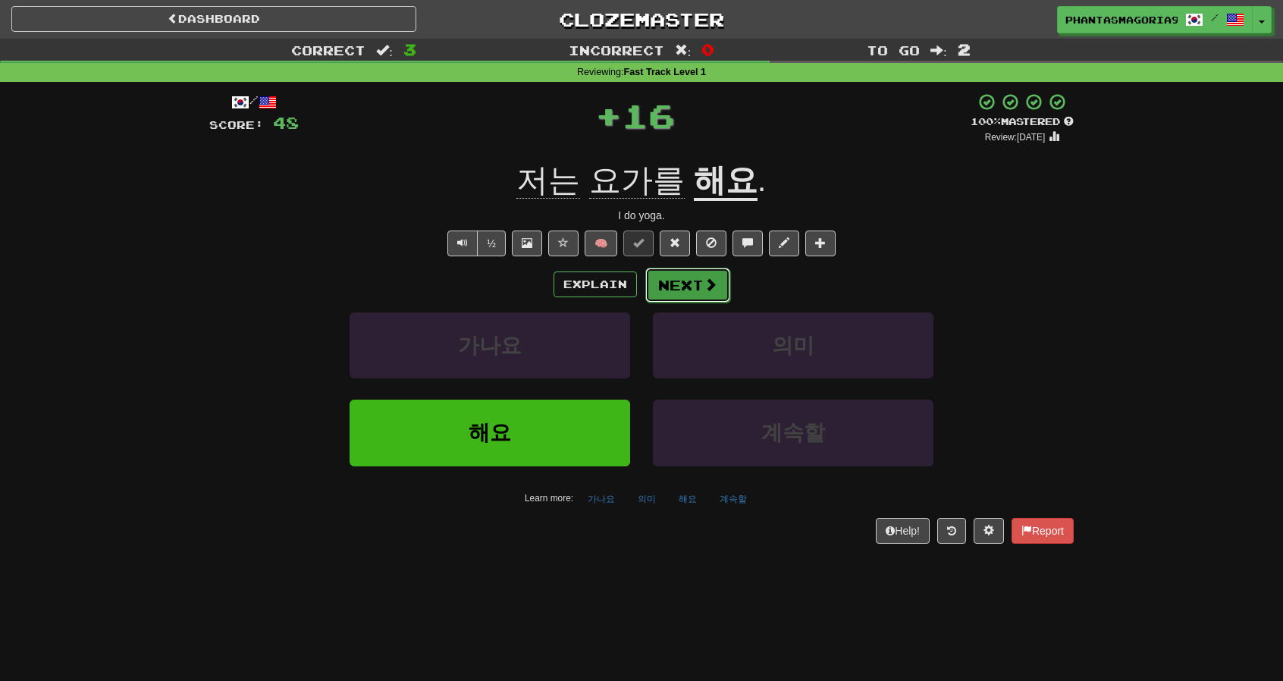
click at [651, 291] on button "Next" at bounding box center [688, 285] width 85 height 35
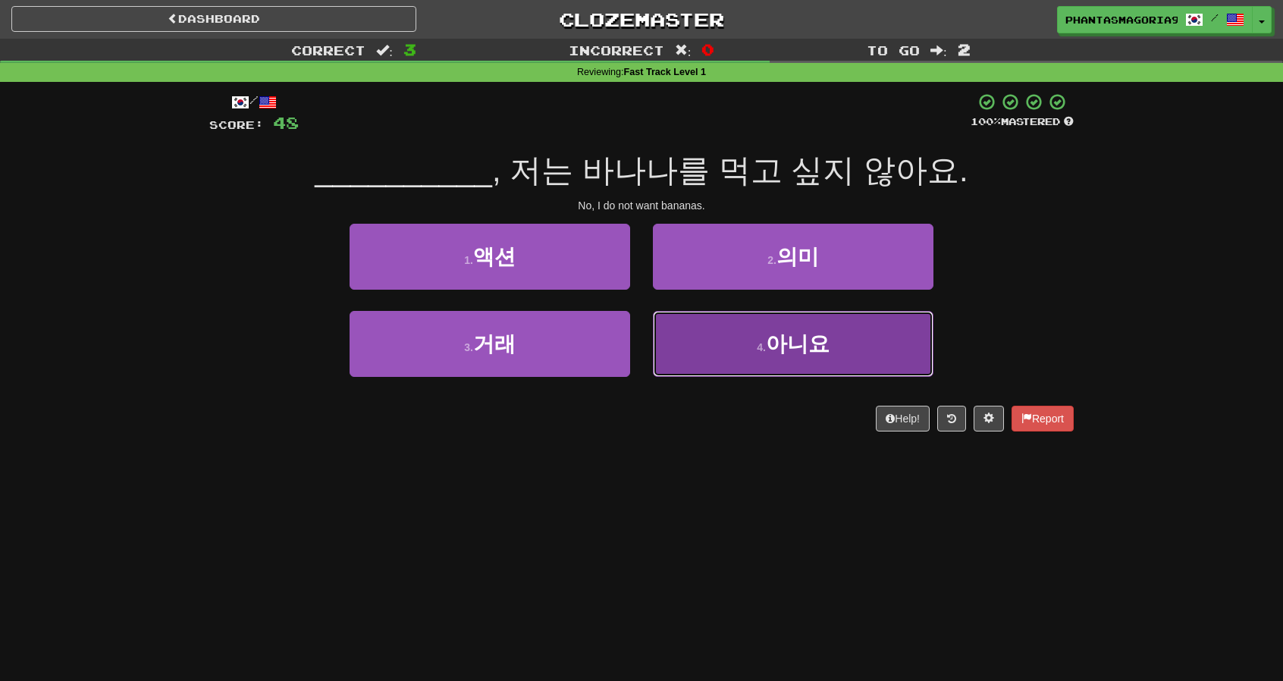
click at [716, 353] on button "4 . 아니요" at bounding box center [793, 344] width 281 height 66
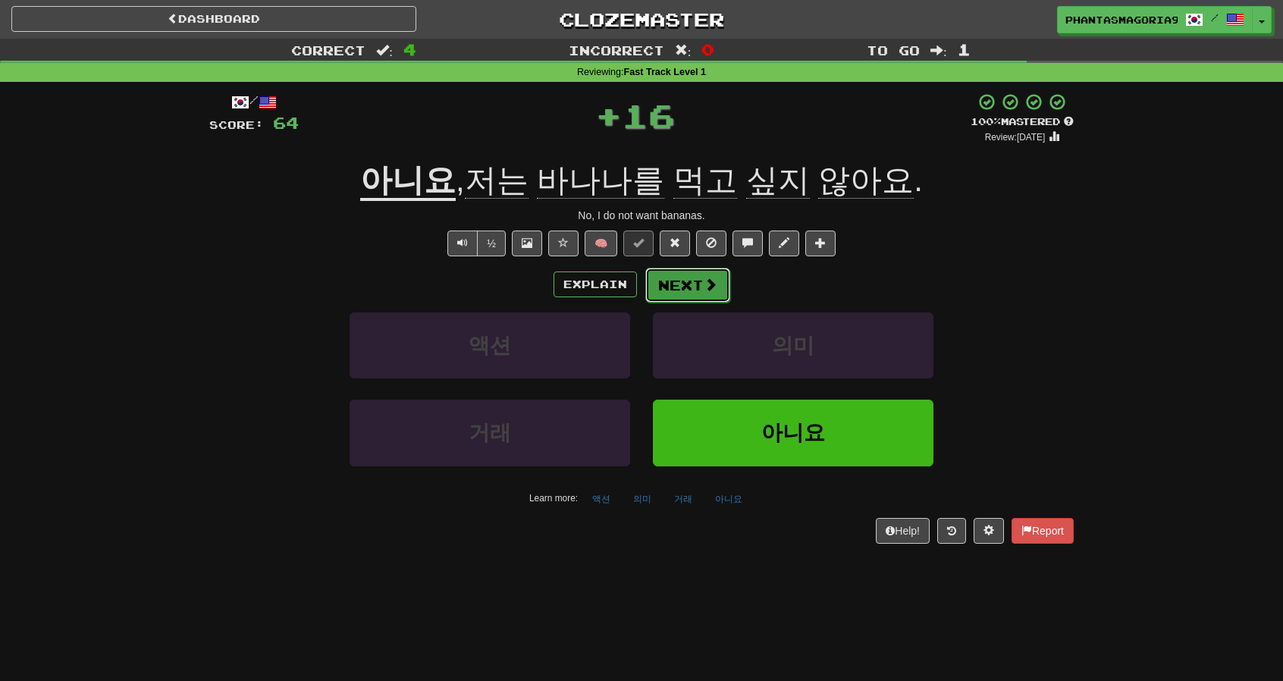
click at [686, 294] on button "Next" at bounding box center [688, 285] width 85 height 35
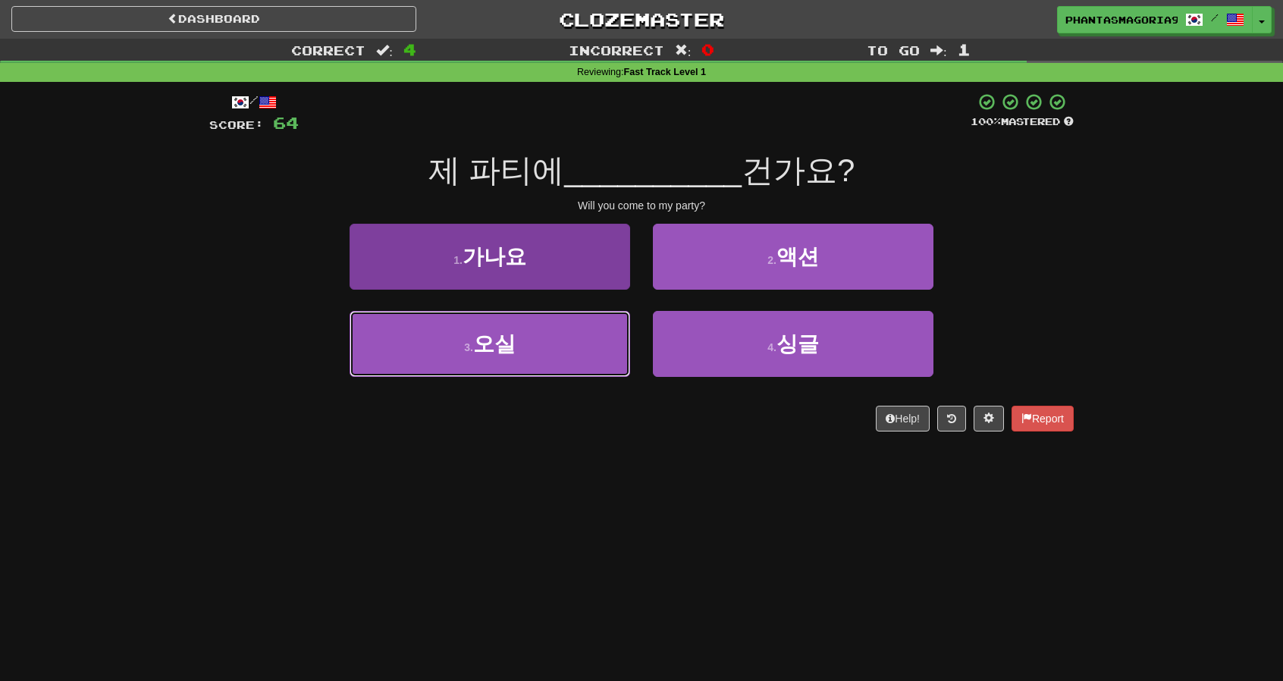
drag, startPoint x: 575, startPoint y: 335, endPoint x: 605, endPoint y: 319, distance: 33.6
click at [574, 335] on button "3 . 오실" at bounding box center [490, 344] width 281 height 66
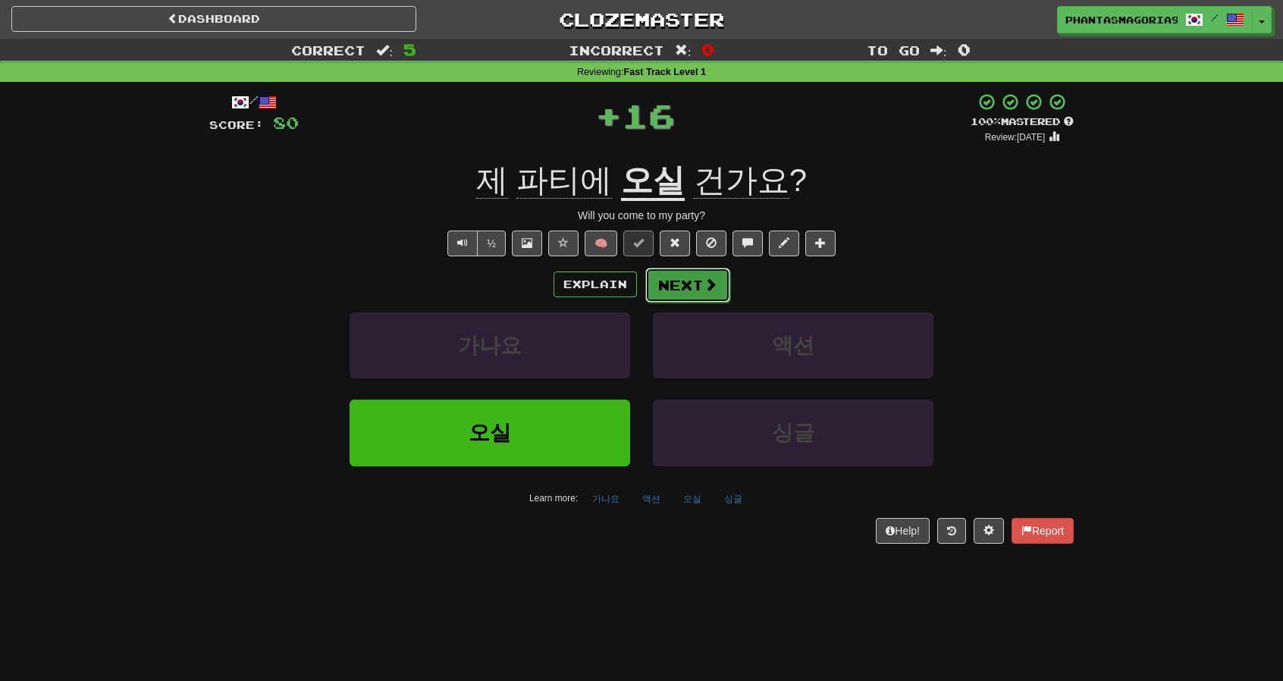
click at [665, 280] on button "Next" at bounding box center [688, 285] width 85 height 35
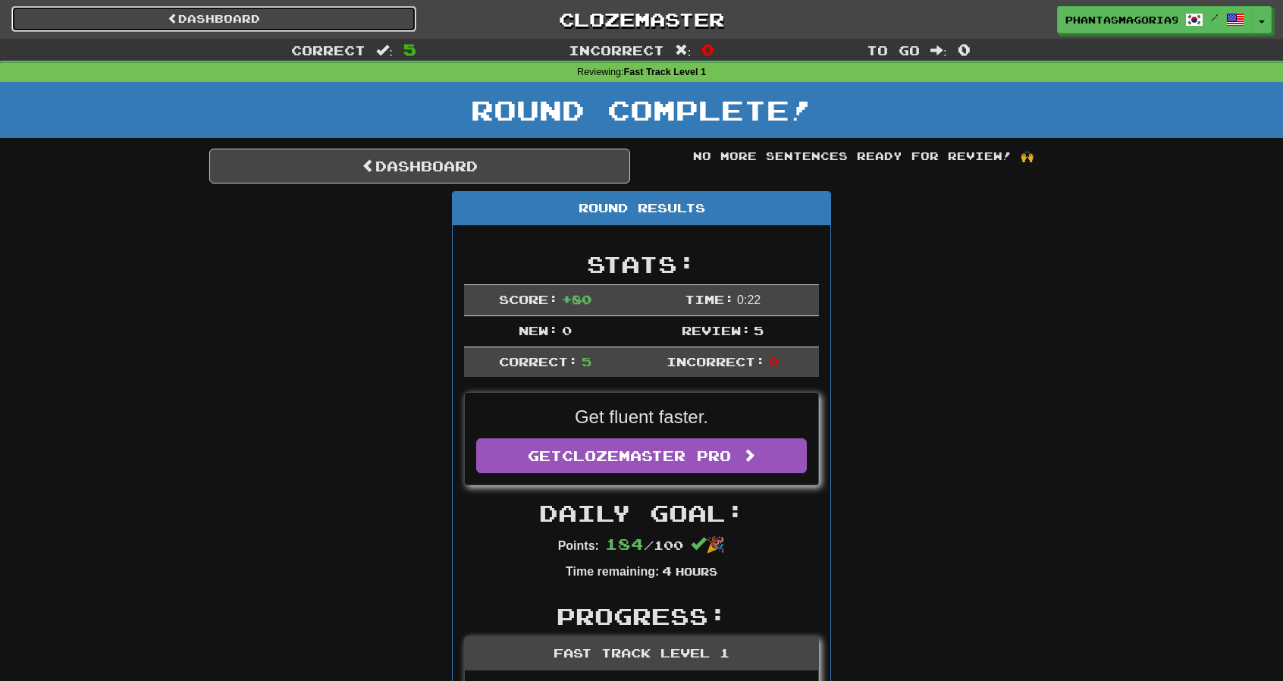
click at [370, 17] on link "Dashboard" at bounding box center [213, 19] width 405 height 26
